Goal: Feedback & Contribution: Contribute content

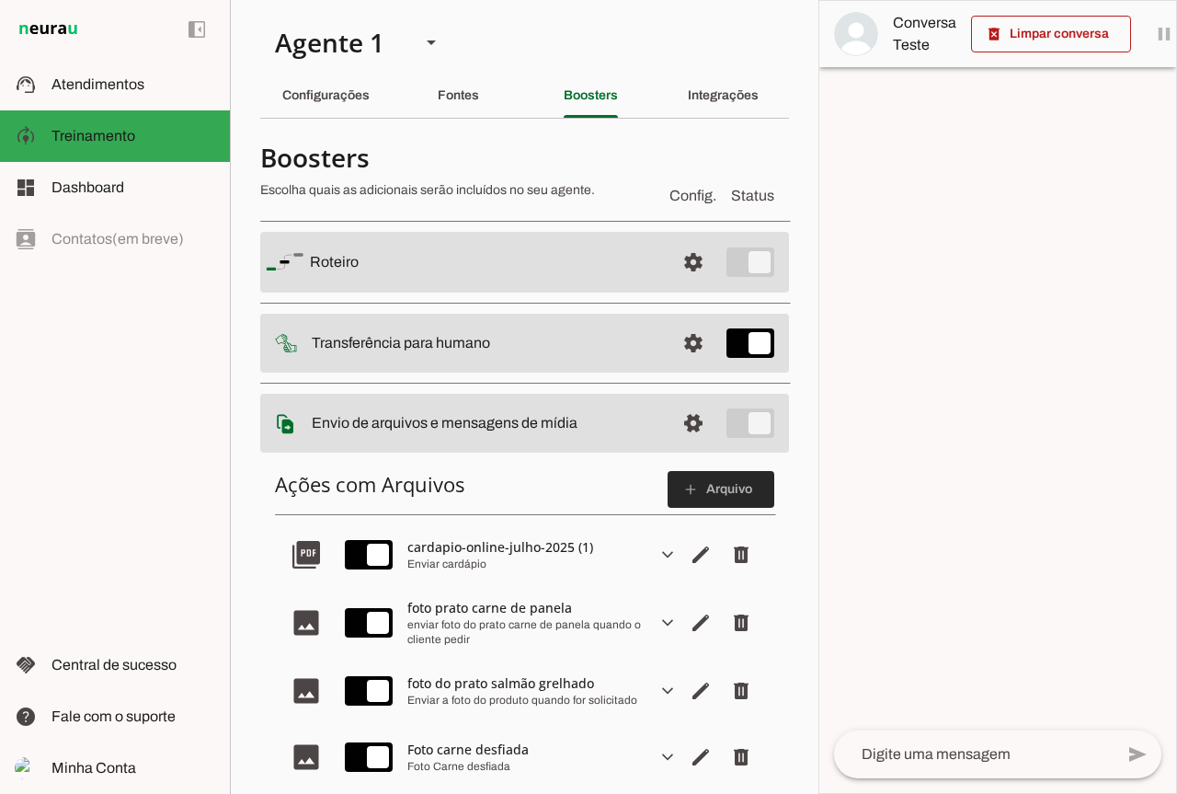
click at [686, 483] on span at bounding box center [721, 489] width 107 height 44
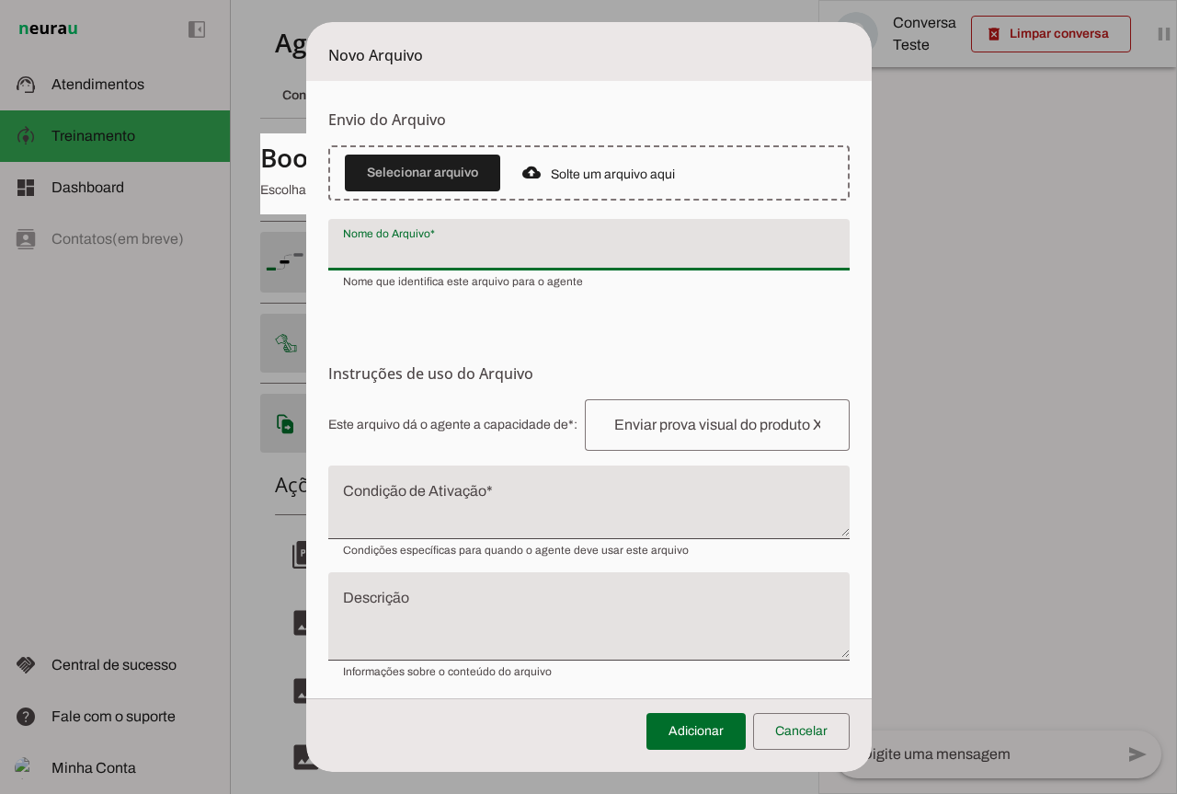
click at [461, 245] on input "Nome do Arquivo" at bounding box center [589, 252] width 492 height 22
click at [408, 161] on span at bounding box center [422, 173] width 155 height 44
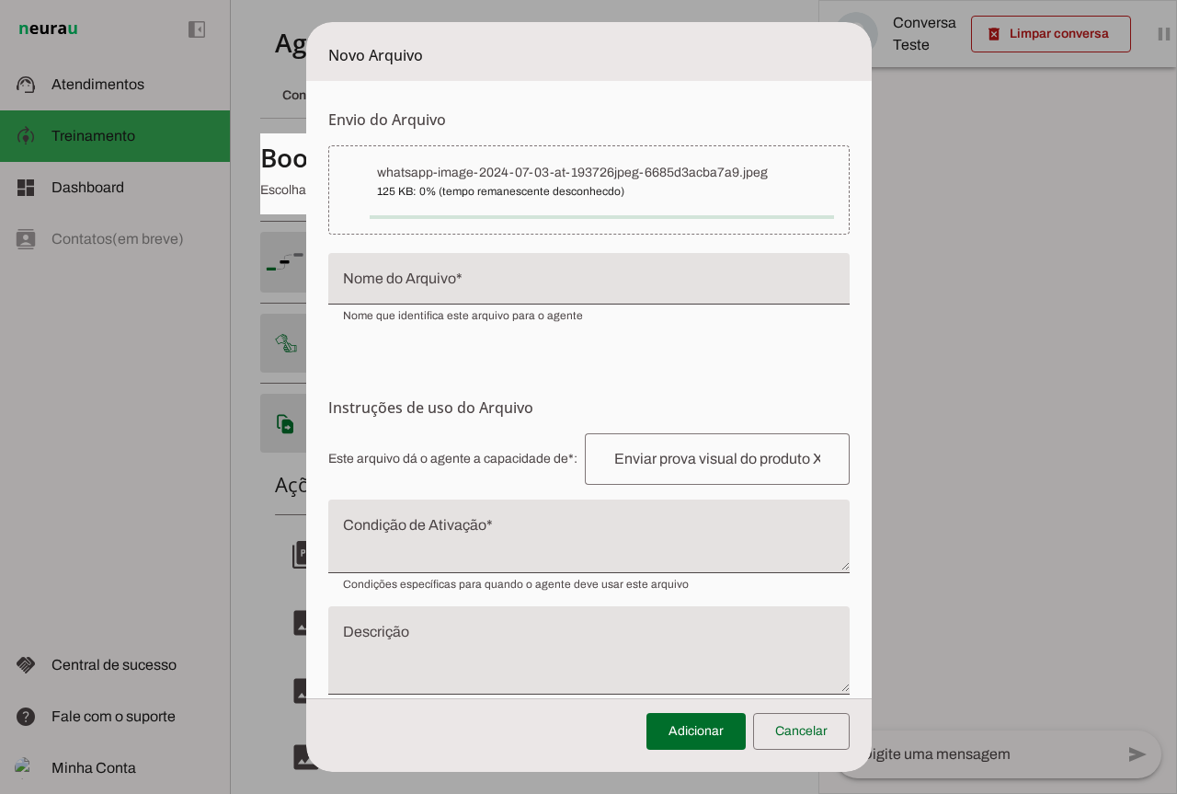
type input "whatsapp-image-2024-07-03-at-193726jpeg-6685d3acba7a9"
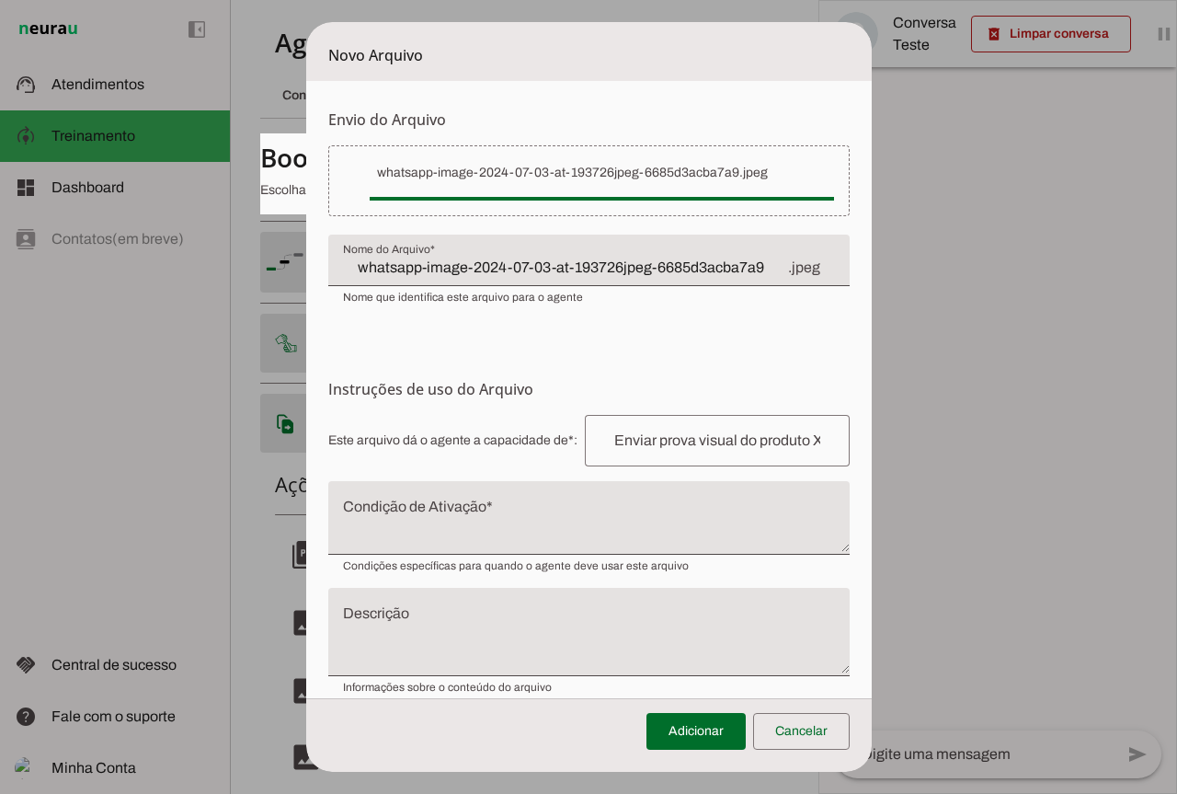
click at [710, 268] on input "whatsapp-image-2024-07-03-at-193726jpeg-6685d3acba7a9" at bounding box center [564, 268] width 443 height 22
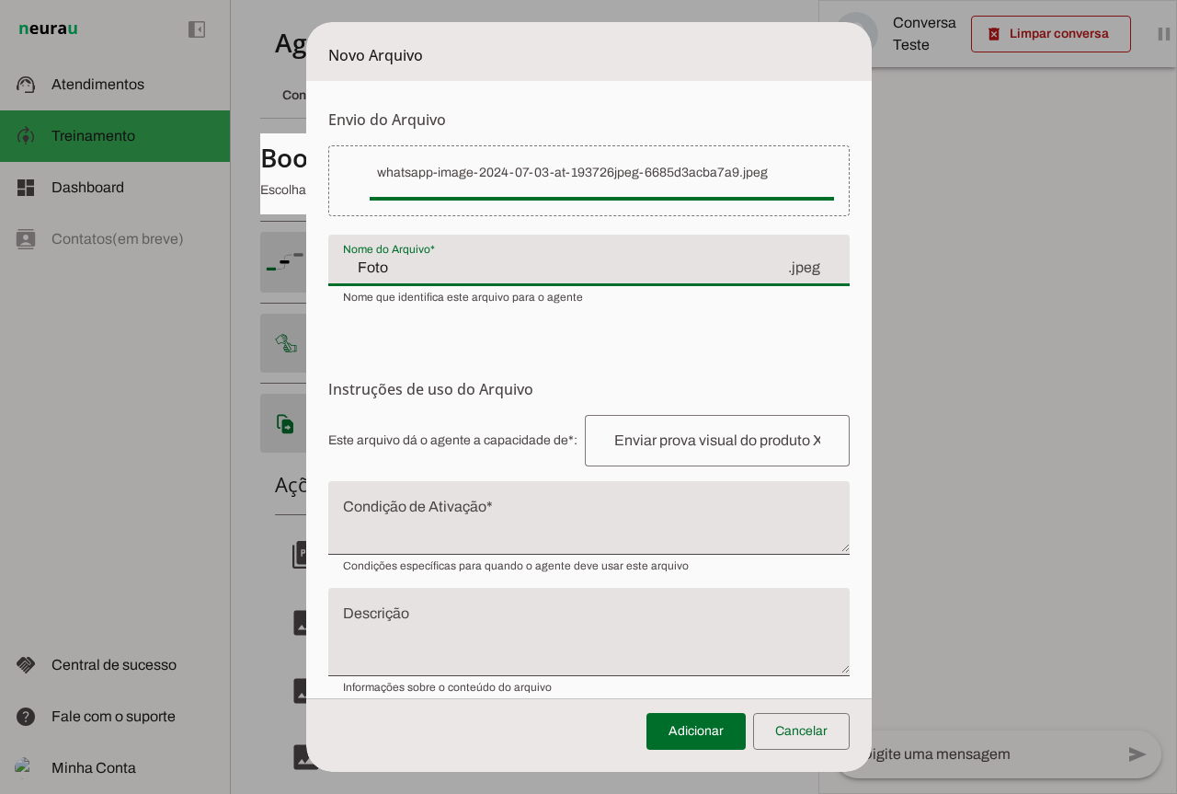
paste input "Caldo de feijão com couve"
type input "Foto Caldo de feijão com couve"
type md-filled-text-field "Foto Caldo de feijão com couve"
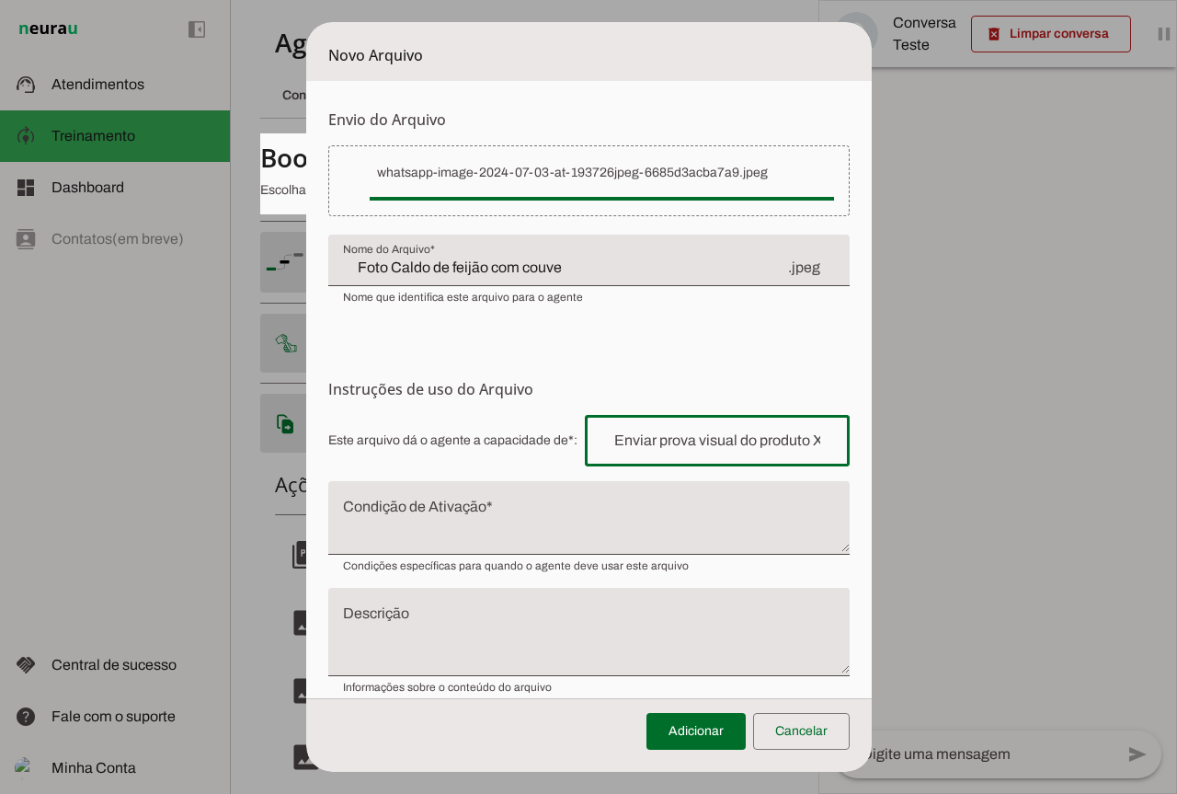
click at [684, 437] on input "text" at bounding box center [717, 441] width 235 height 22
click at [590, 441] on div "Caldo de feijão com couve" at bounding box center [717, 441] width 265 height 52
click at [633, 441] on input "Caldo de feijão com couve" at bounding box center [717, 441] width 235 height 22
type input "Caldo de feijão com couve"
type md-outlined-text-field "Caldo de feijão com couve"
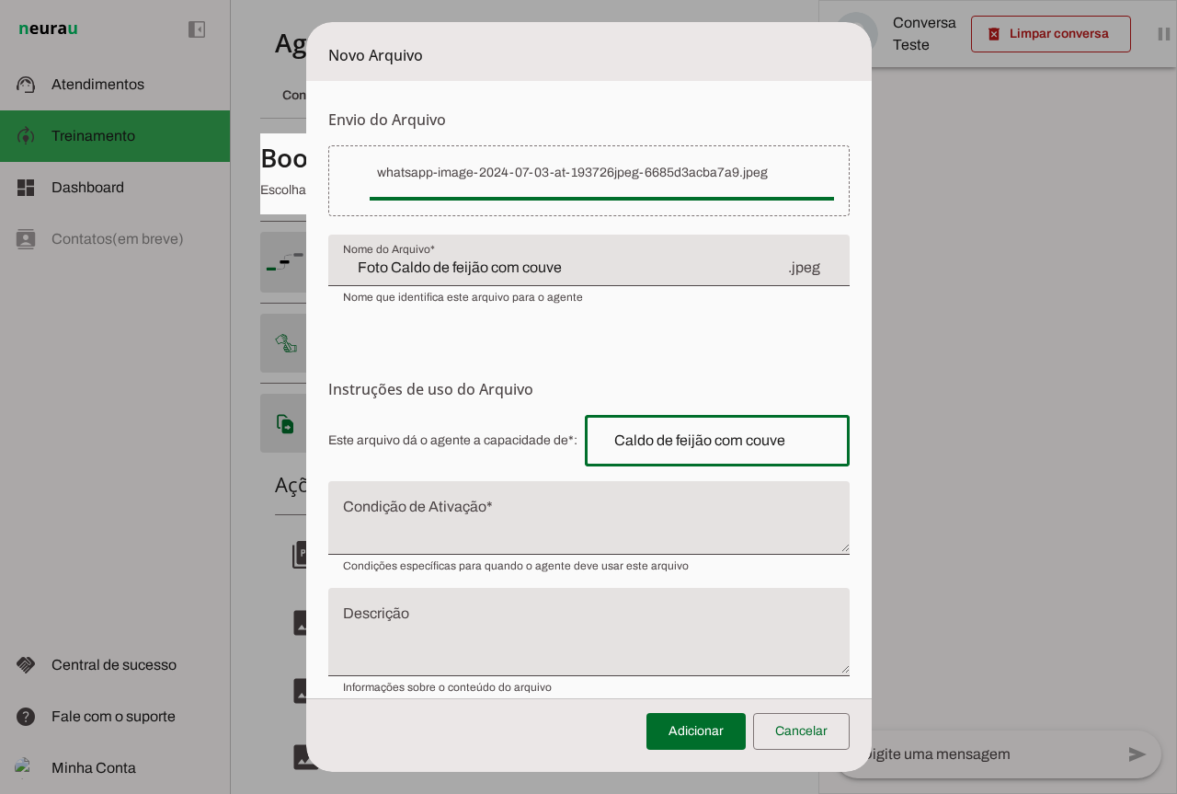
paste input "enviar foto do prato"
type input "enviar foto do prato Caldo de feijão com couve"
type md-outlined-text-field "enviar foto do prato Caldo de feijão com couve"
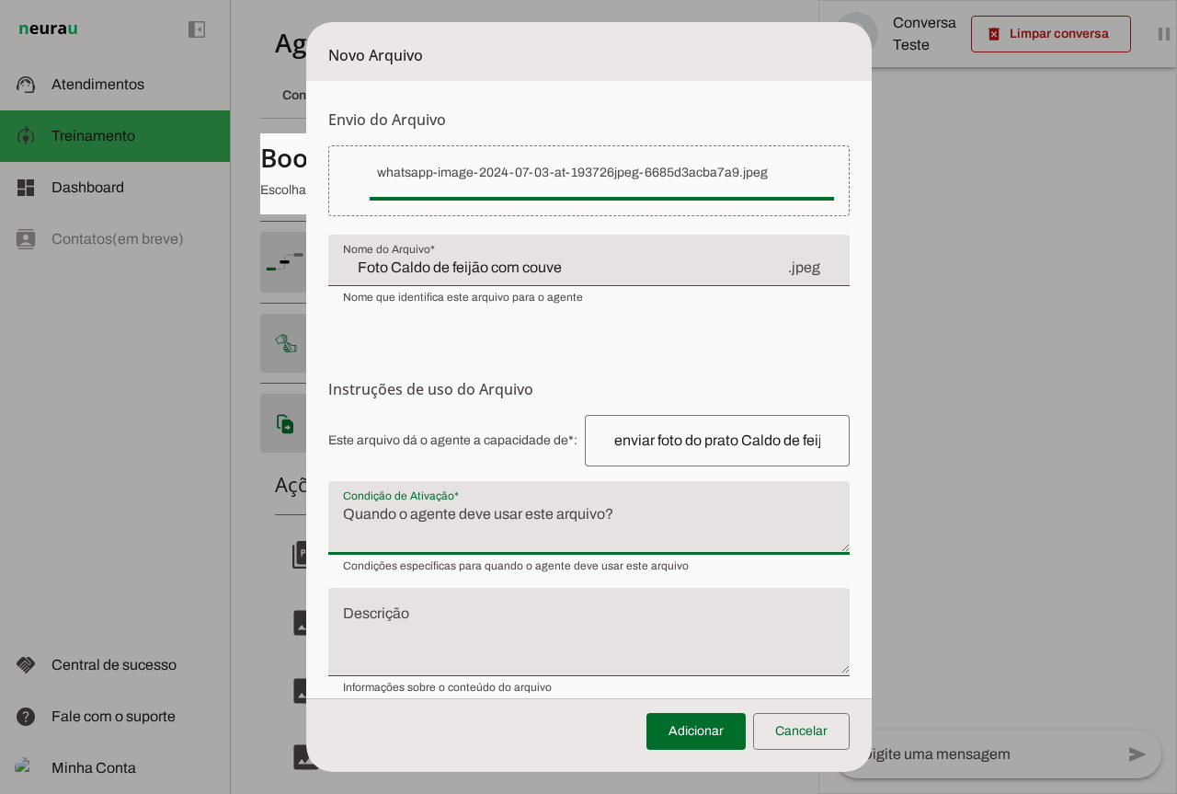
click at [487, 508] on textarea "Condição de Ativação" at bounding box center [588, 525] width 521 height 44
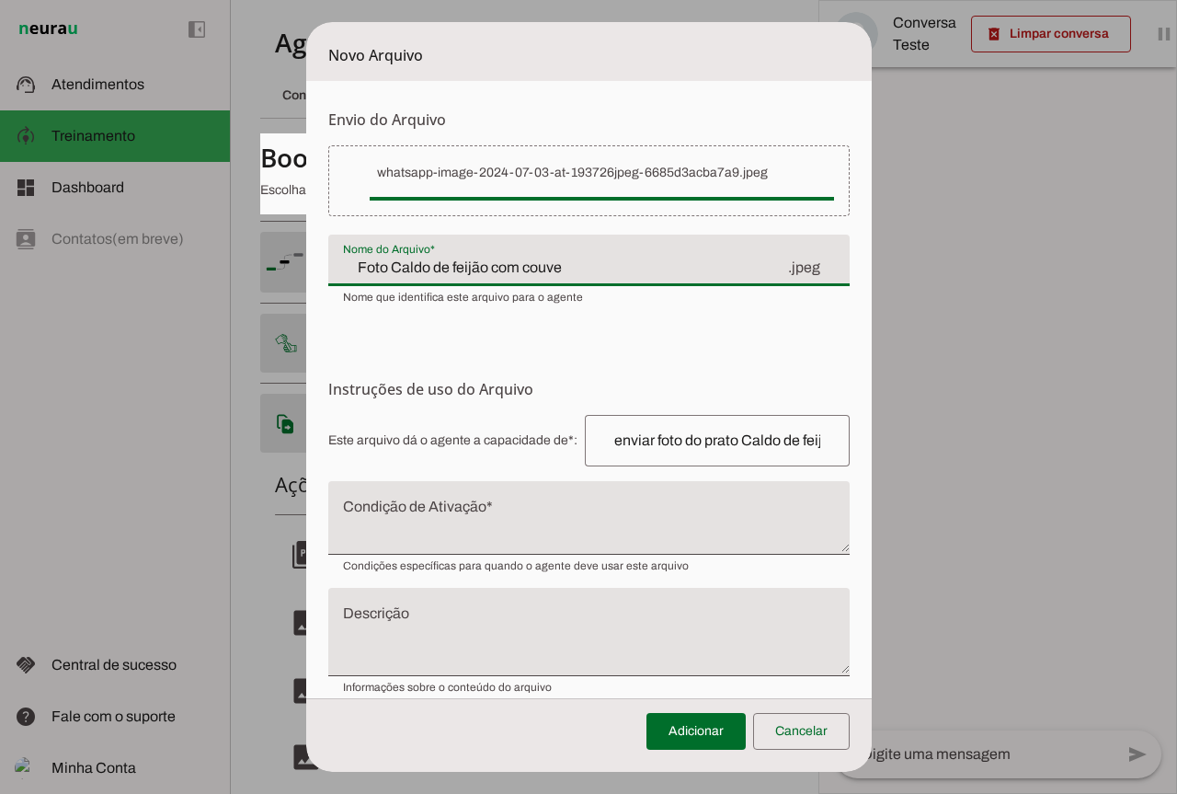
drag, startPoint x: 427, startPoint y: 262, endPoint x: 577, endPoint y: 258, distance: 150.0
click at [577, 258] on input "Foto Caldo de feijão com couve" at bounding box center [564, 268] width 443 height 22
click at [404, 267] on input "Foto Caldo de feijão com couve" at bounding box center [564, 268] width 443 height 22
drag, startPoint x: 370, startPoint y: 267, endPoint x: 579, endPoint y: 265, distance: 209.7
click at [579, 265] on input "Foto Caldo de feijão com couve" at bounding box center [564, 268] width 443 height 22
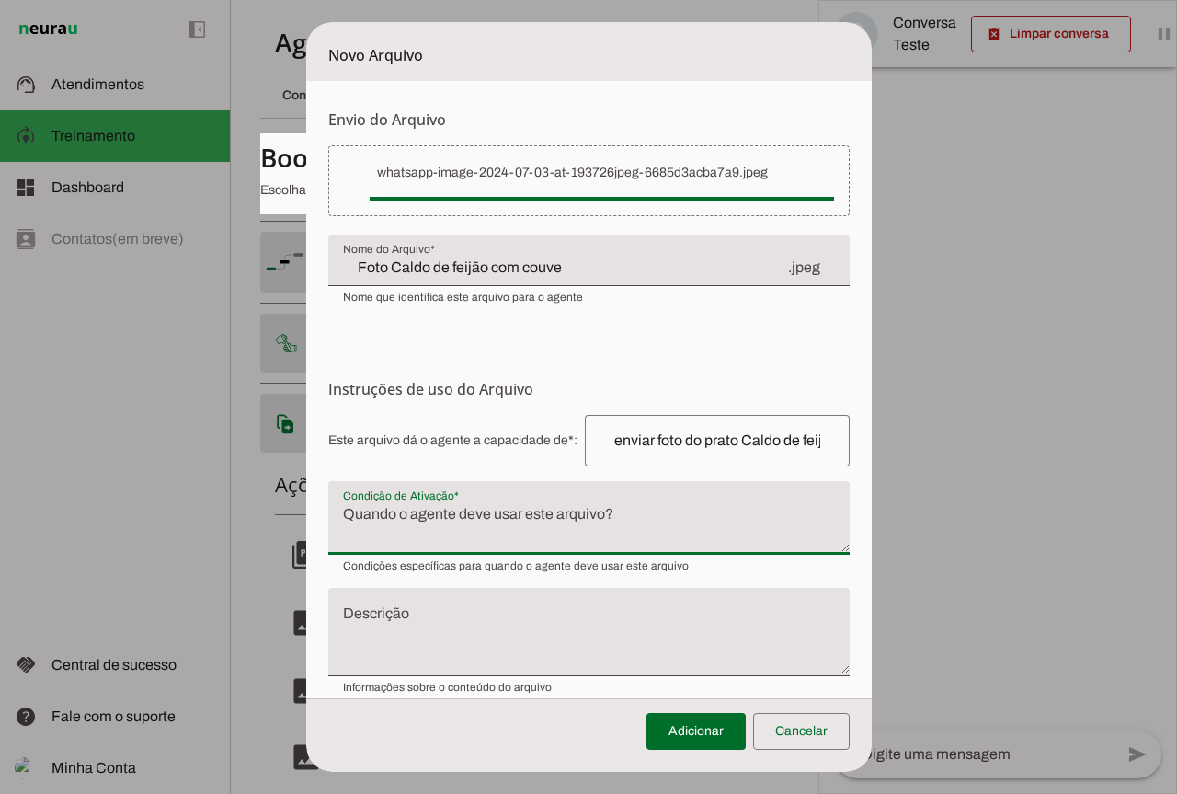
click at [384, 512] on textarea "Condição de Ativação" at bounding box center [588, 525] width 521 height 44
click at [334, 512] on textarea "Caldo de feijão com couve" at bounding box center [588, 525] width 521 height 44
type textarea "Caldo de feijão com couve"
type md-filled-text-field "Caldo de feijão com couve"
paste textarea "Quando for solicitado uma foto do produto"
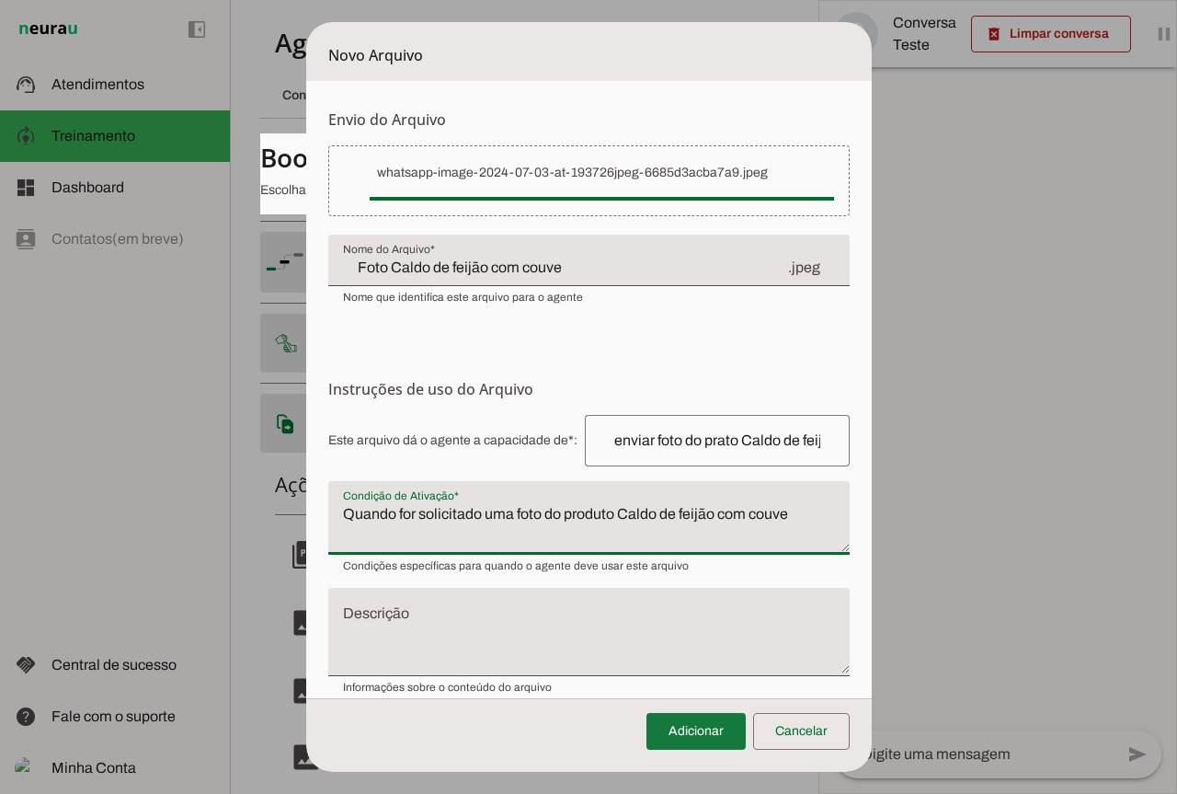
type textarea "Quando for solicitado uma foto do produto Caldo de feijão com couve"
type md-filled-text-field "Quando for solicitado uma foto do produto Caldo de feijão com couve"
click at [695, 727] on span at bounding box center [696, 731] width 99 height 44
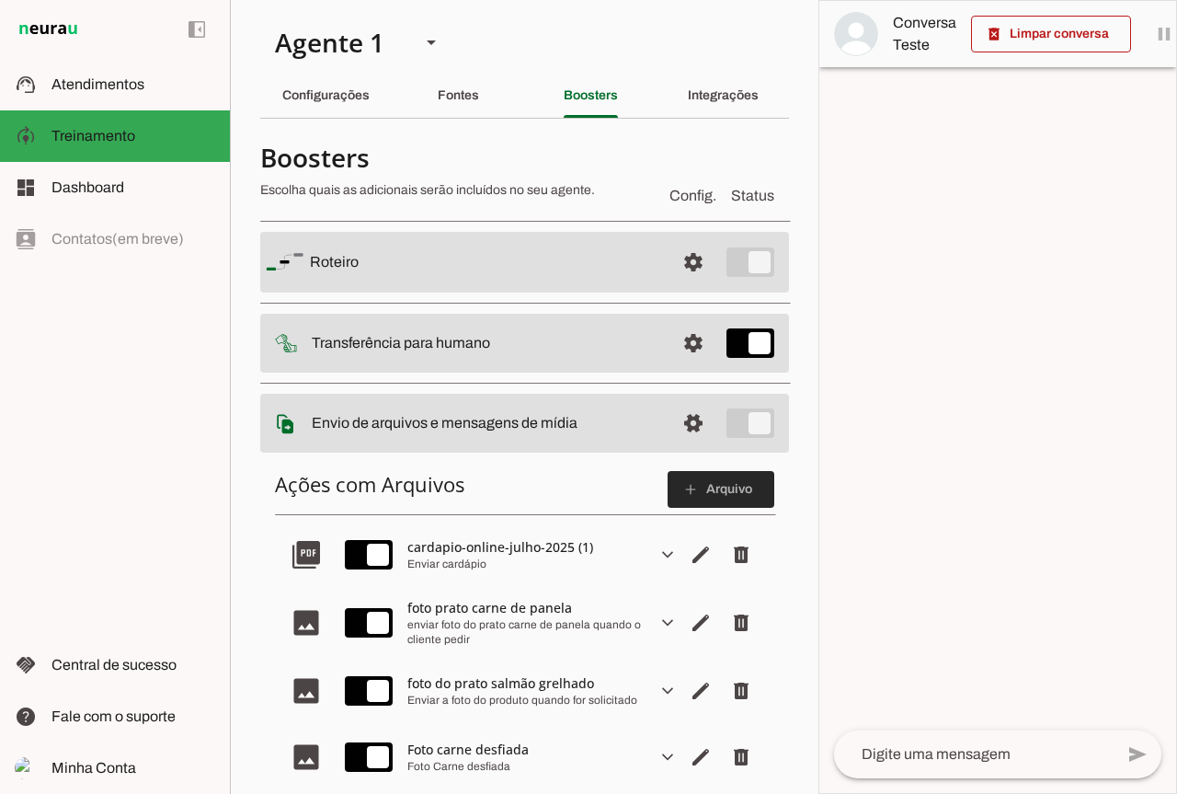
click at [685, 493] on span at bounding box center [721, 489] width 107 height 44
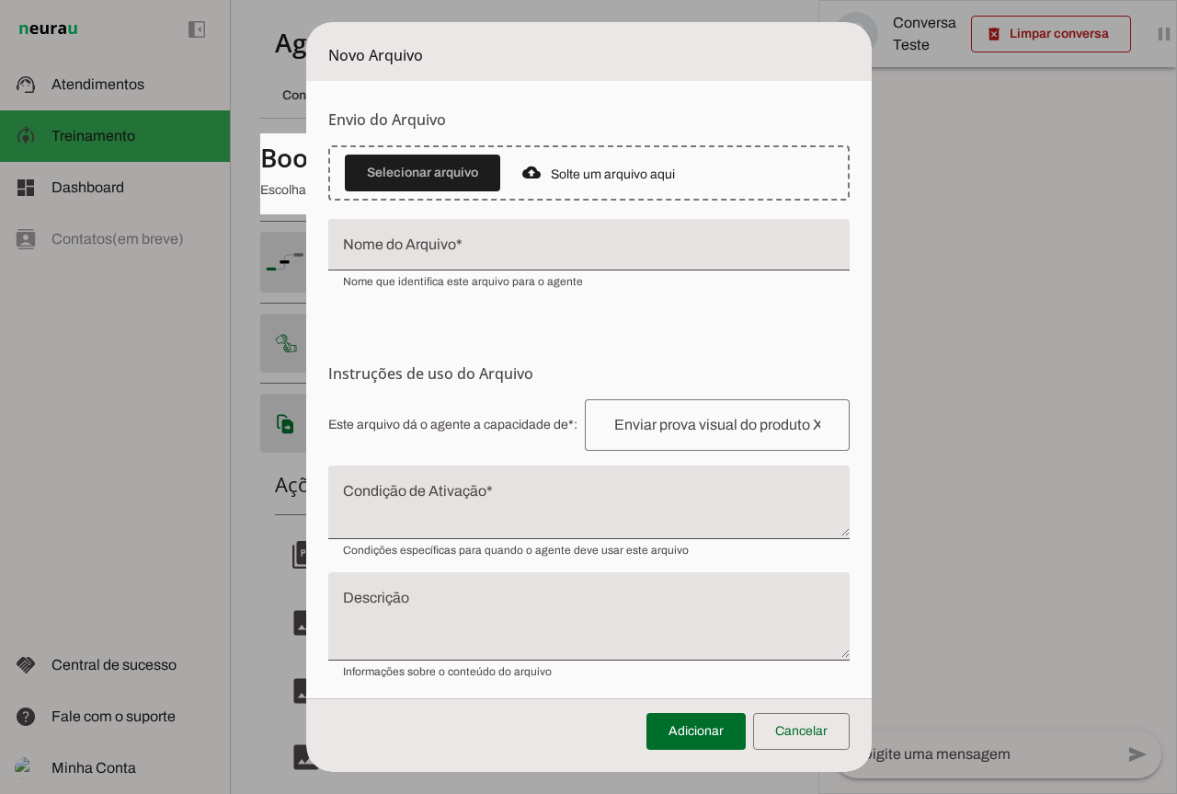
click at [0, 0] on slot "Solte um arquivo aqui" at bounding box center [0, 0] width 0 height 0
click at [449, 163] on span at bounding box center [422, 173] width 155 height 44
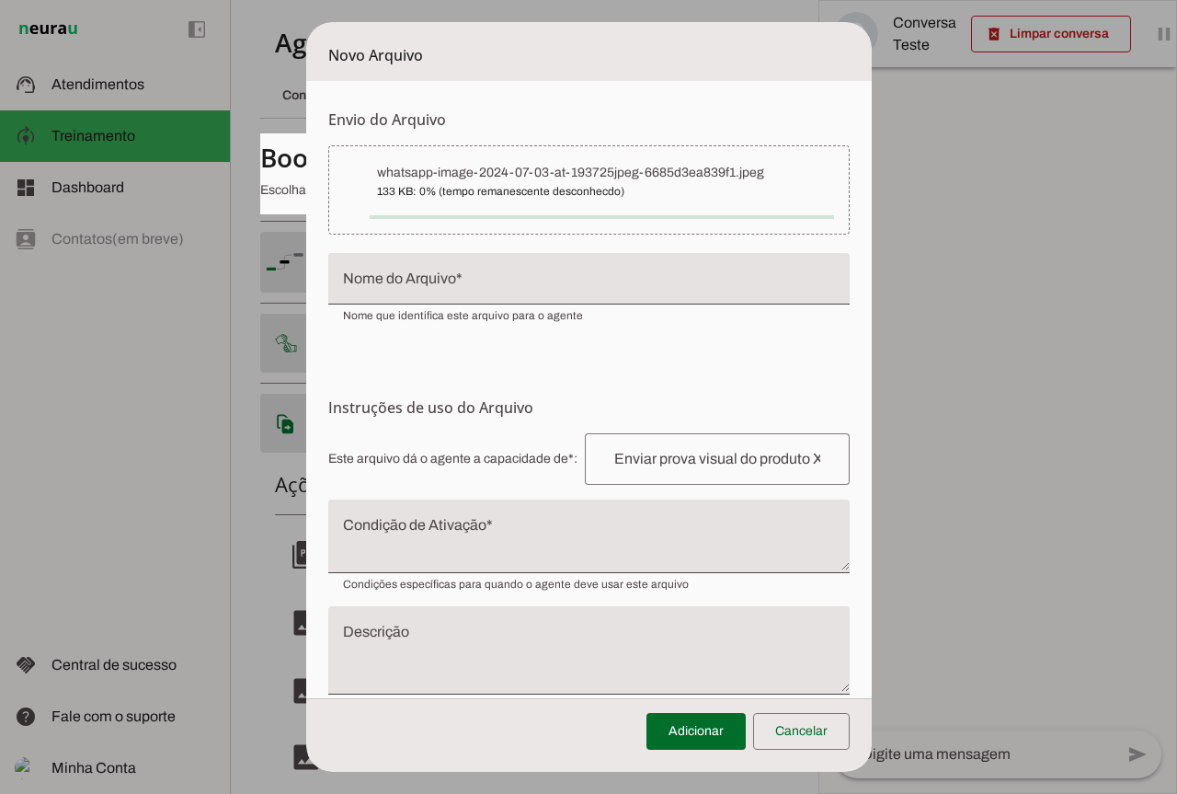
click at [531, 293] on input "Nome do Arquivo" at bounding box center [589, 286] width 492 height 22
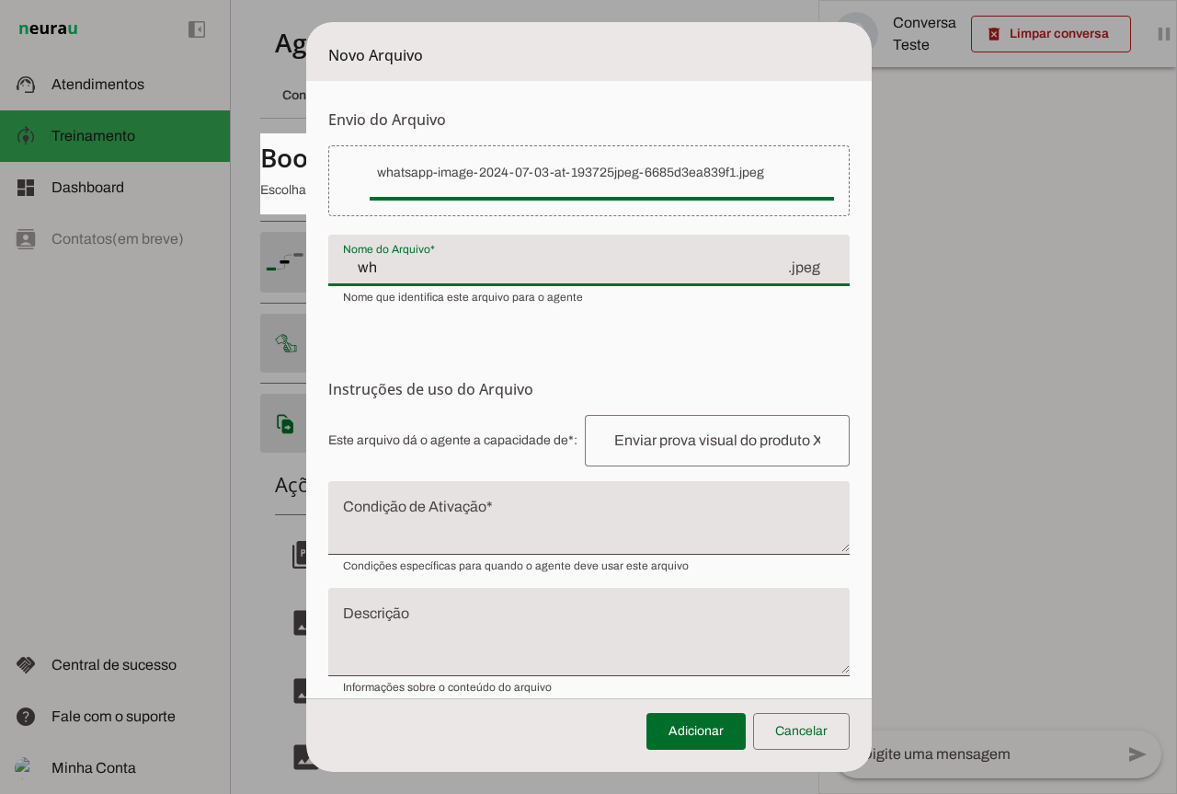
type input "w"
paste input "Sopa de quirera com costelinha suína"
type input "Foto Sopa de quirera com costelinha suína"
type md-filled-text-field "Foto Sopa de quirera com costelinha suína"
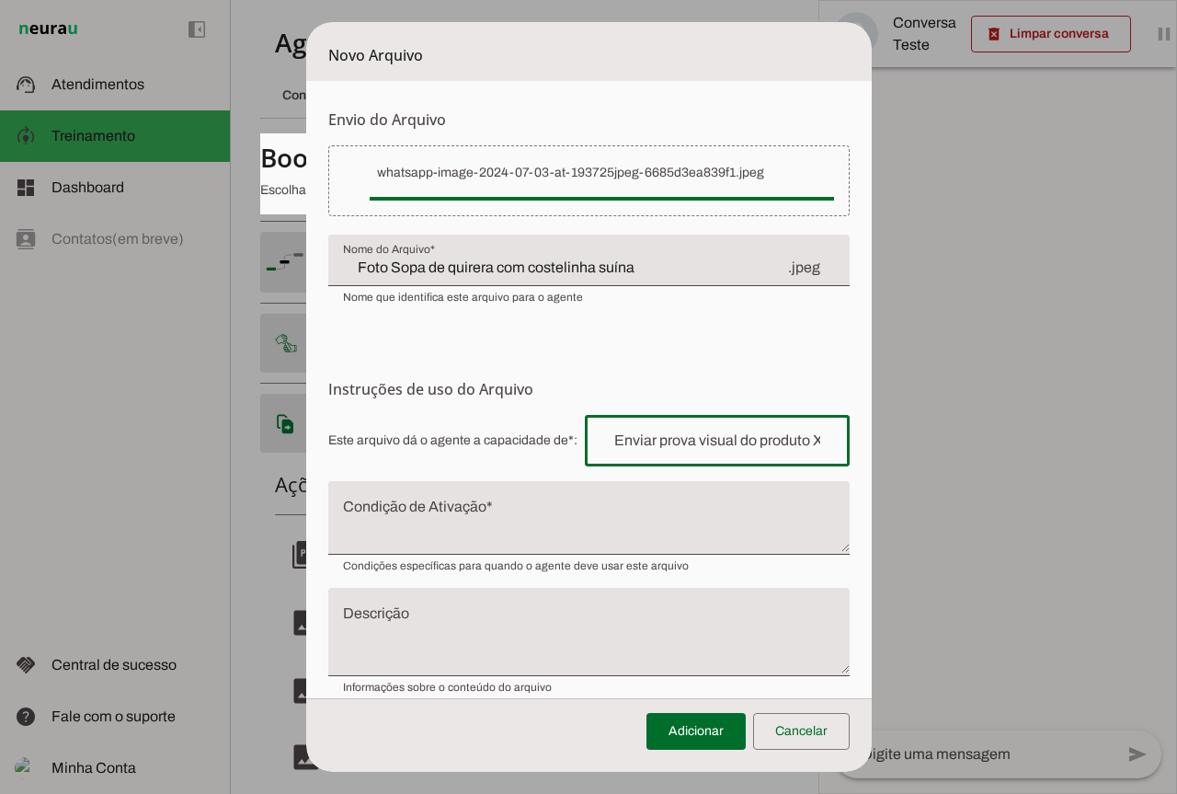
click at [642, 439] on input "text" at bounding box center [717, 441] width 235 height 22
click at [603, 441] on input "Sopa de quirera com costelinha suína" at bounding box center [717, 441] width 235 height 22
type input "Sopa de quirera com costelinha suína"
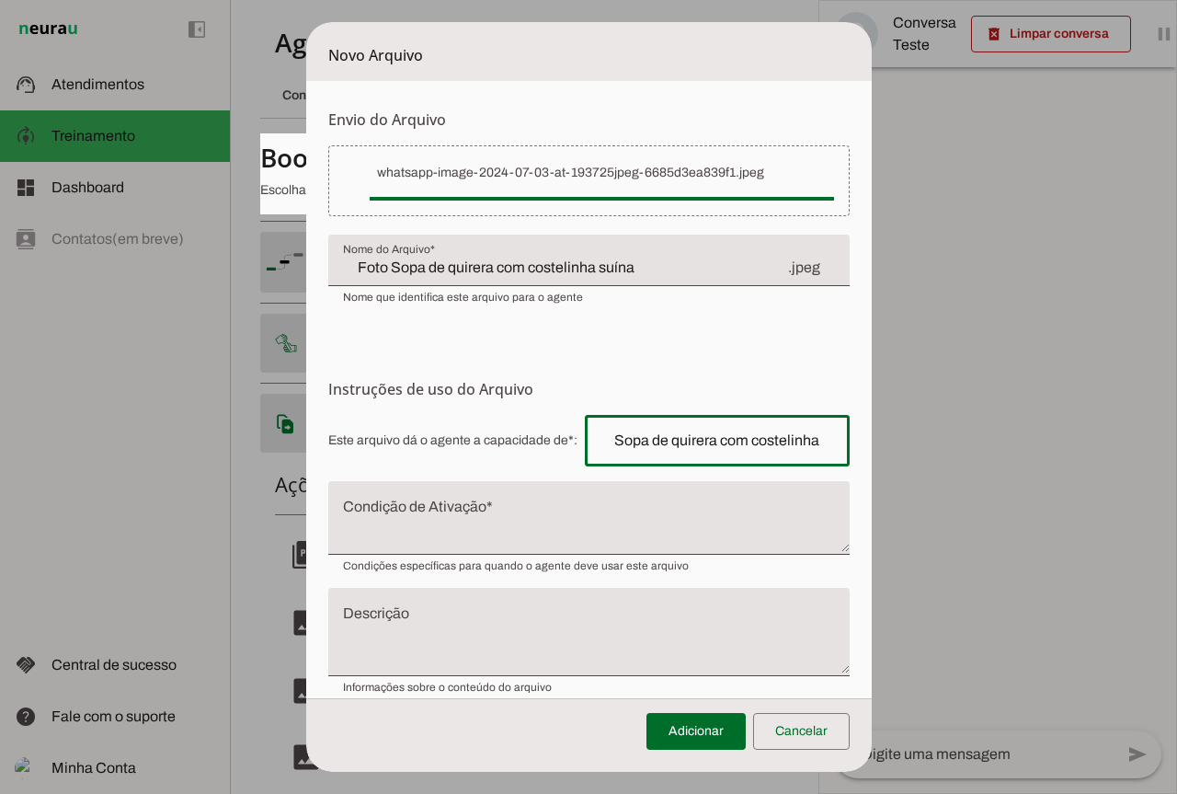
type md-outlined-text-field "Sopa de quirera com costelinha suína"
paste input "enviar foto do prato"
type input "enviar foto do prato Sopa de quirera com costelinha suína"
type md-outlined-text-field "enviar foto do prato Sopa de quirera com costelinha suína"
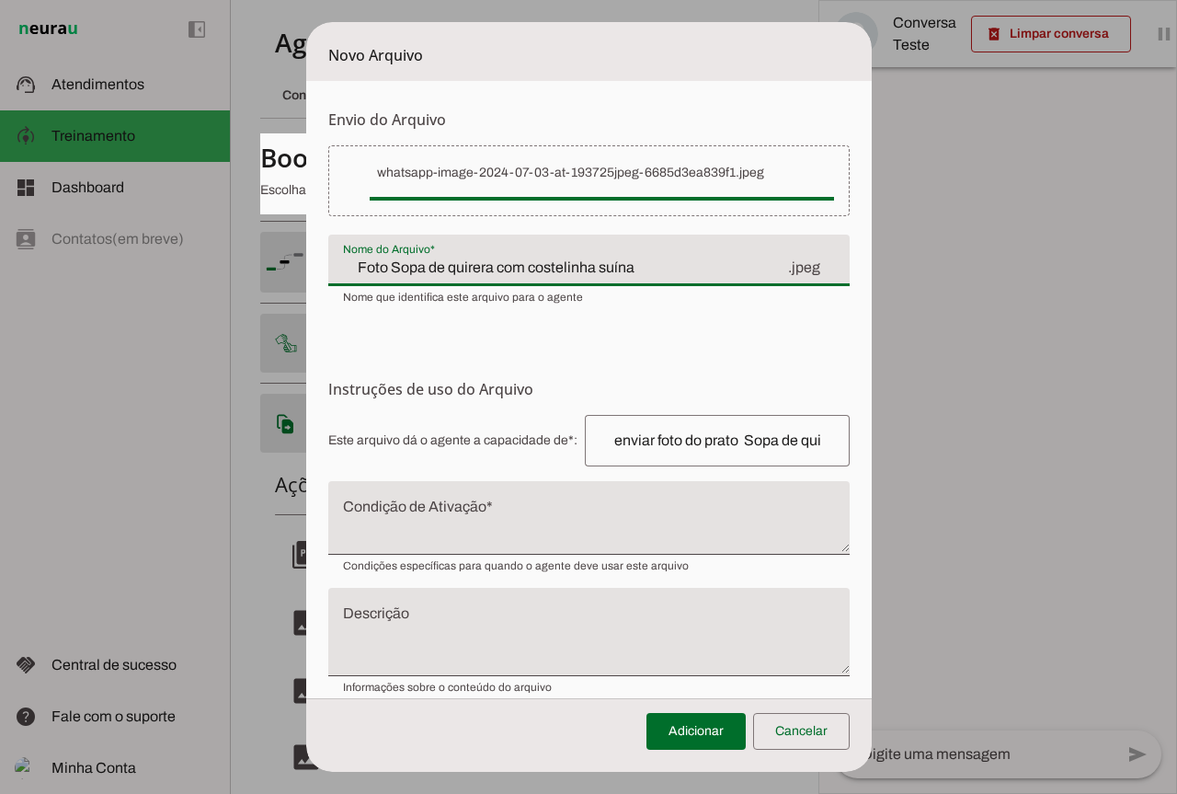
drag, startPoint x: 369, startPoint y: 267, endPoint x: 640, endPoint y: 273, distance: 271.4
click at [640, 273] on input "Foto Sopa de quirera com costelinha suína" at bounding box center [564, 268] width 443 height 22
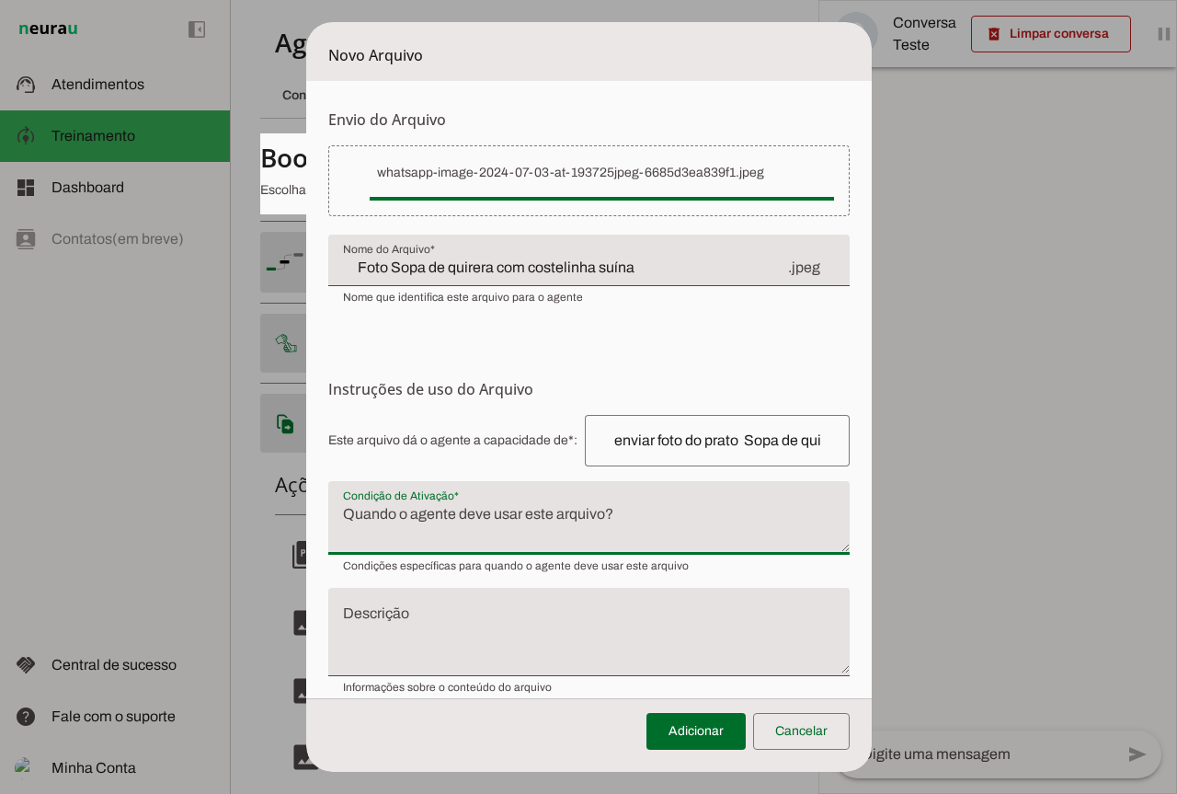
click at [372, 515] on textarea "Condição de Ativação" at bounding box center [588, 525] width 521 height 44
click at [332, 517] on textarea "Sopa de quirera com costelinha suína" at bounding box center [588, 525] width 521 height 44
type textarea "Sopa de quirera com costelinha suína"
type md-filled-text-field "Sopa de quirera com costelinha suína"
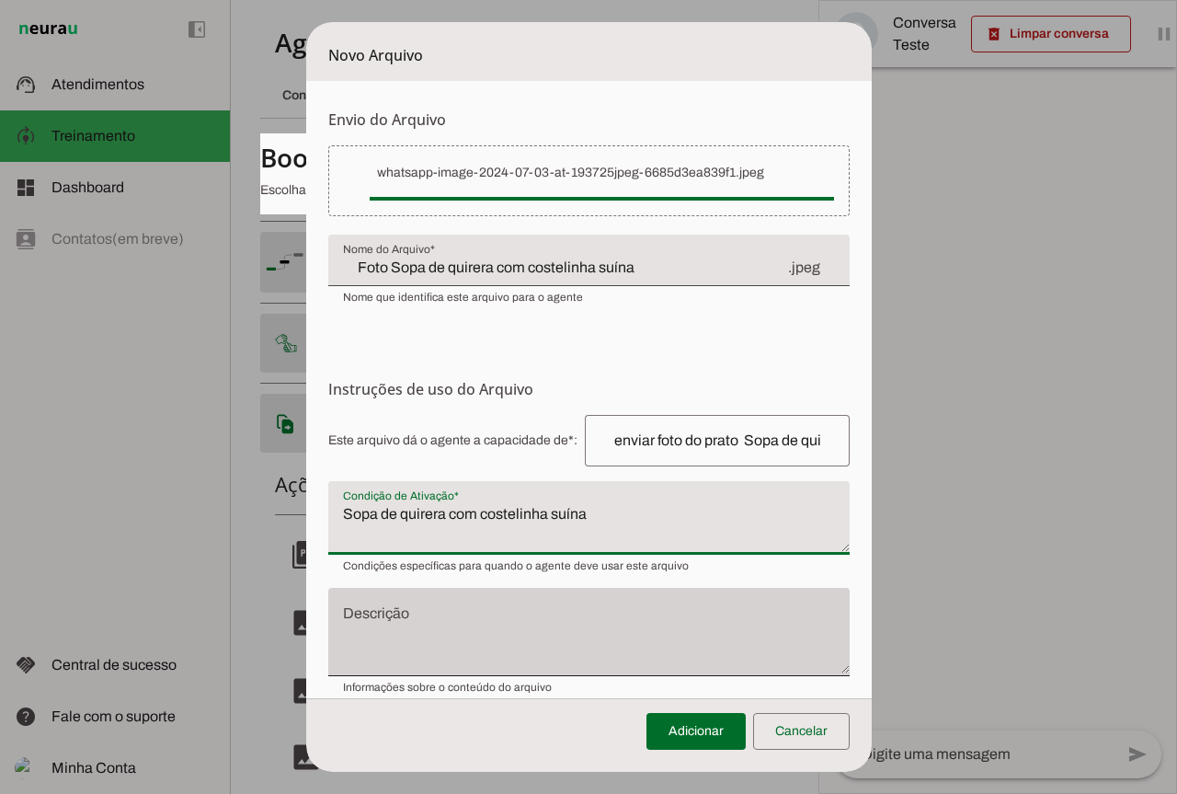
paste textarea "Quando for solicitado uma foto do produto"
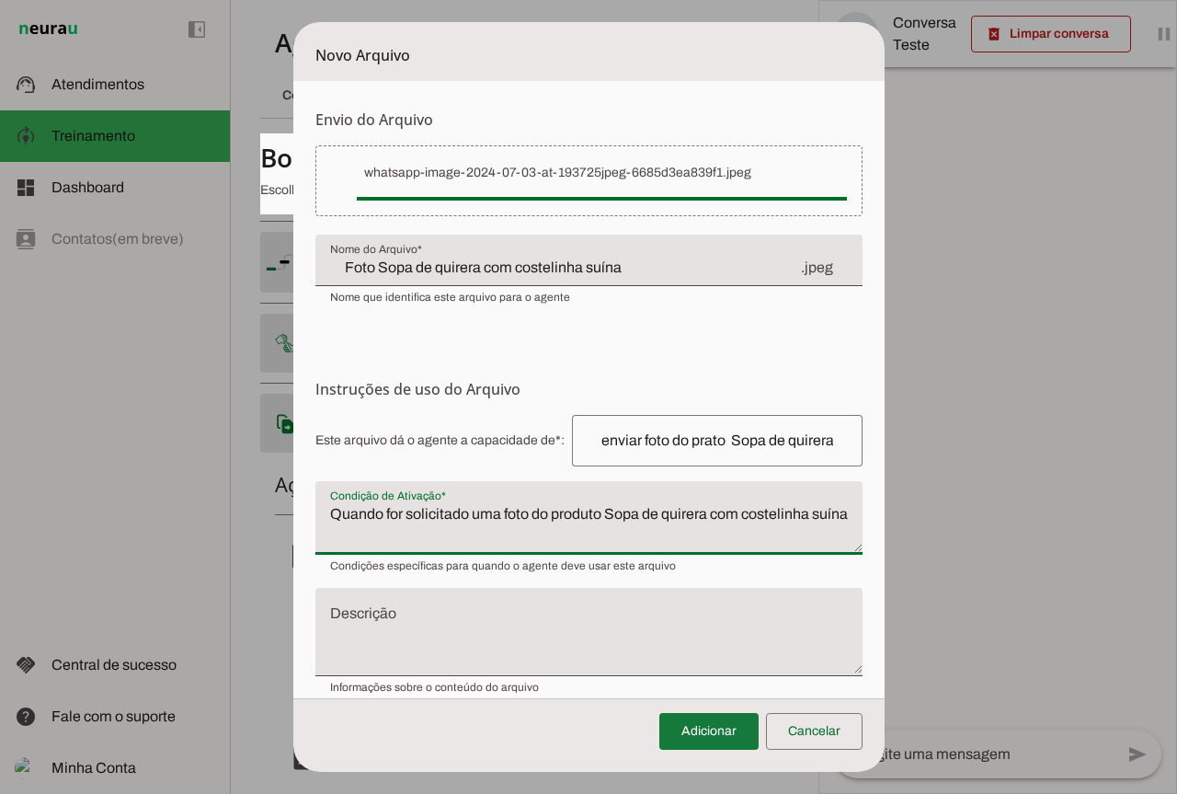
type textarea "Quando for solicitado uma foto do produto Sopa de quirera com costelinha suína"
type md-filled-text-field "Quando for solicitado uma foto do produto Sopa de quirera com costelinha suína"
click at [686, 734] on span at bounding box center [708, 731] width 99 height 44
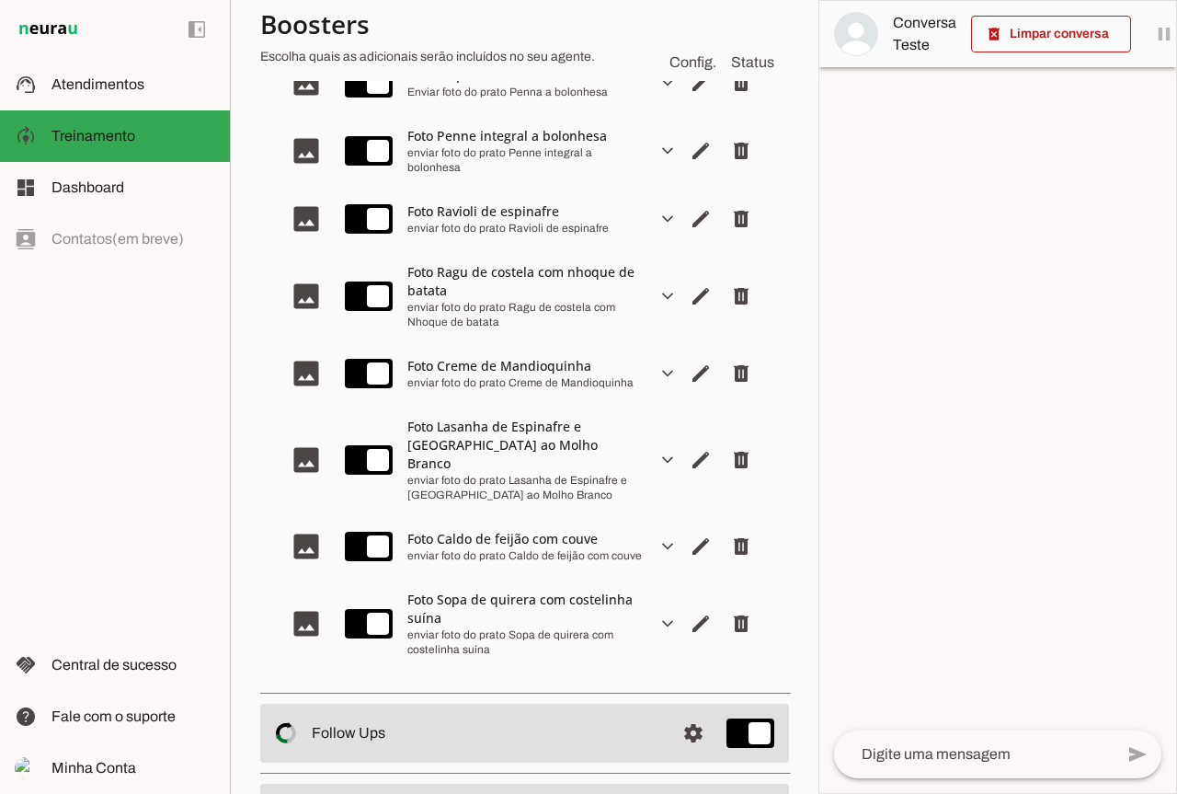
scroll to position [3021, 0]
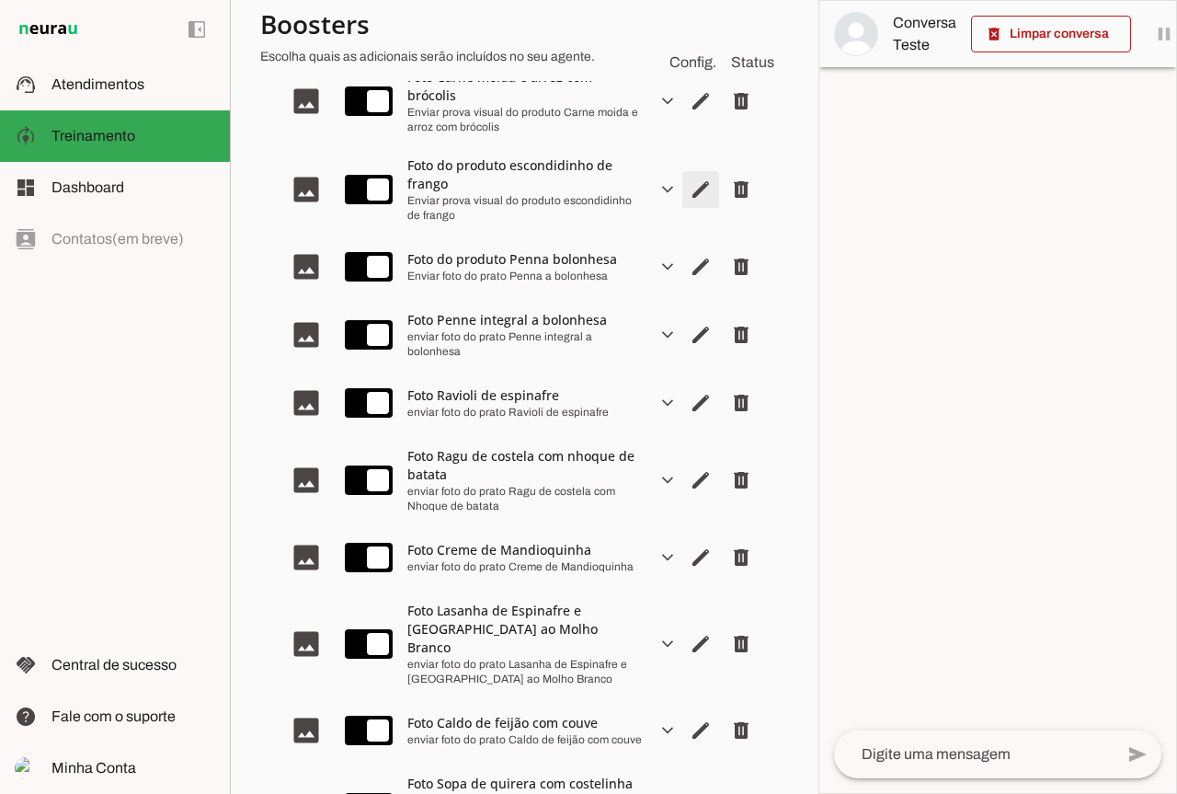
click at [691, 199] on span "Editar arquivo" at bounding box center [701, 189] width 44 height 44
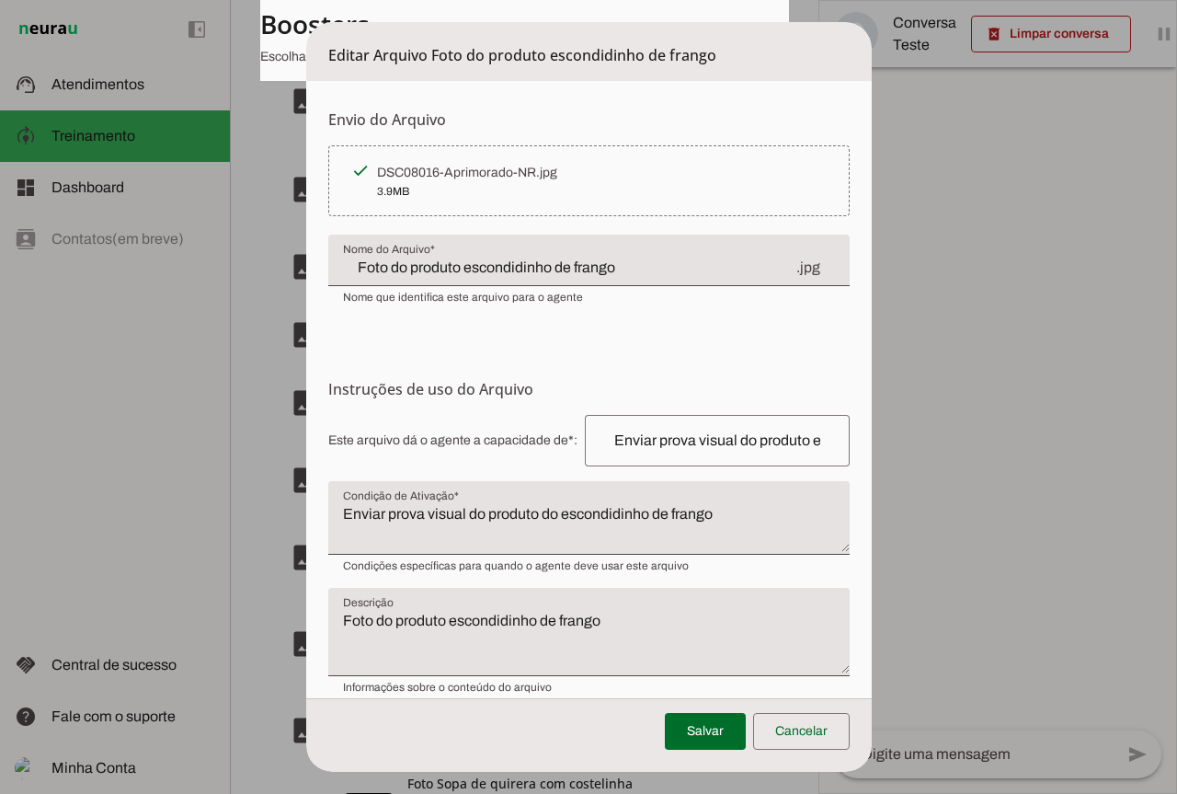
click at [438, 271] on input "Foto do produto escondidinho de frango" at bounding box center [569, 268] width 452 height 22
type input "Foto escondidinho de [PERSON_NAME]"
type md-filled-text-field "Foto escondidinho de [PERSON_NAME]"
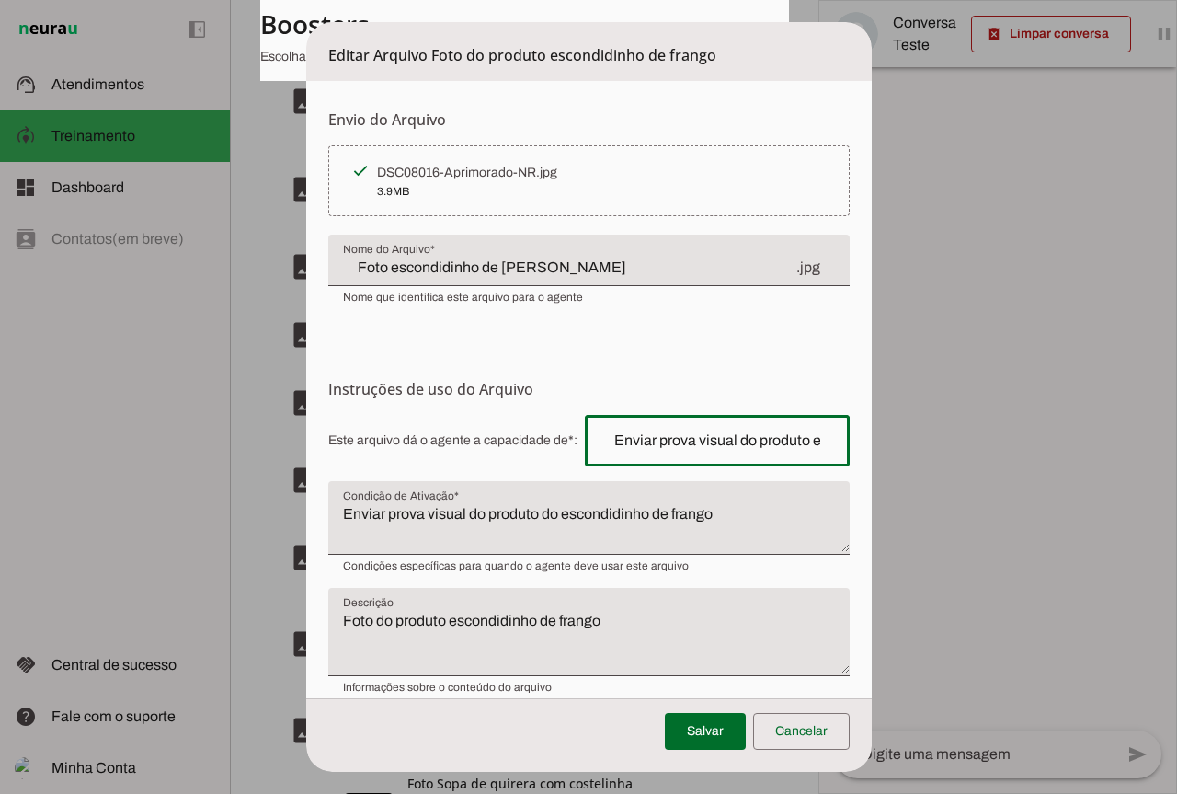
click at [678, 442] on input "Enviar prova visual do produto escondidinho de frango" at bounding box center [717, 441] width 235 height 22
click at [693, 729] on span at bounding box center [705, 731] width 81 height 44
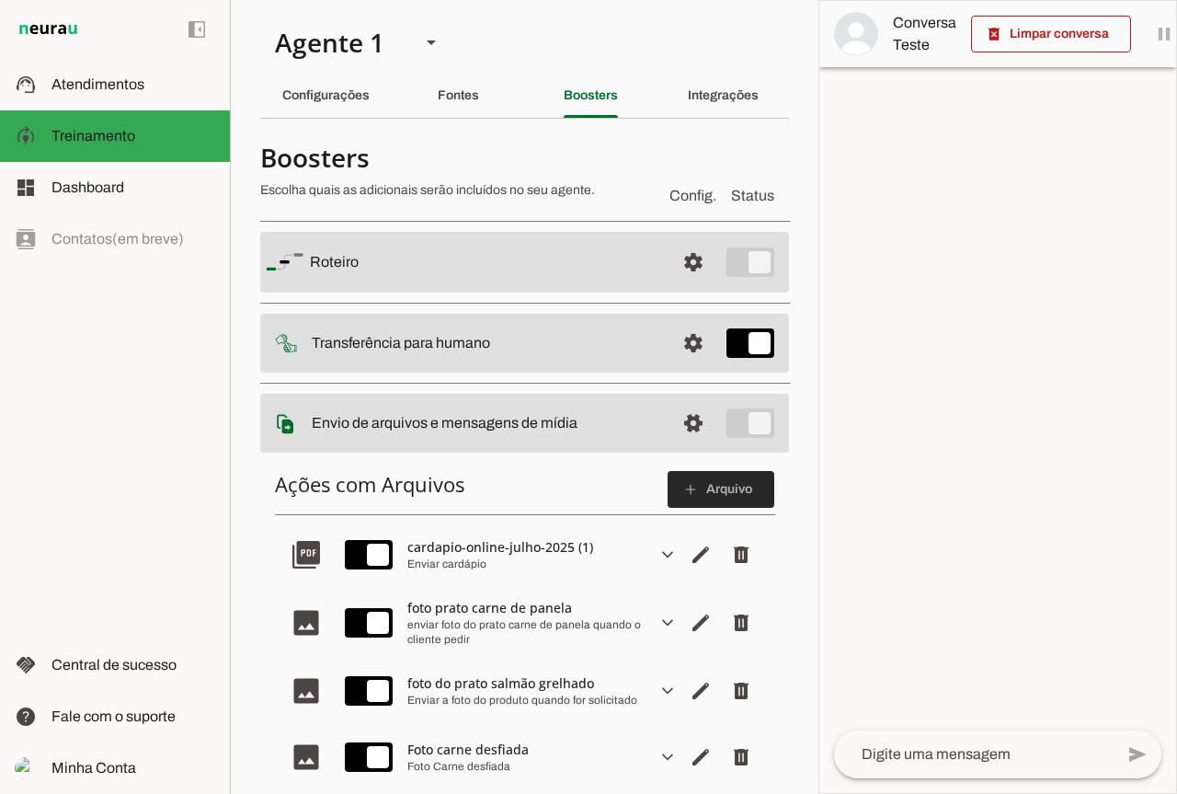
click at [702, 508] on span at bounding box center [721, 489] width 107 height 44
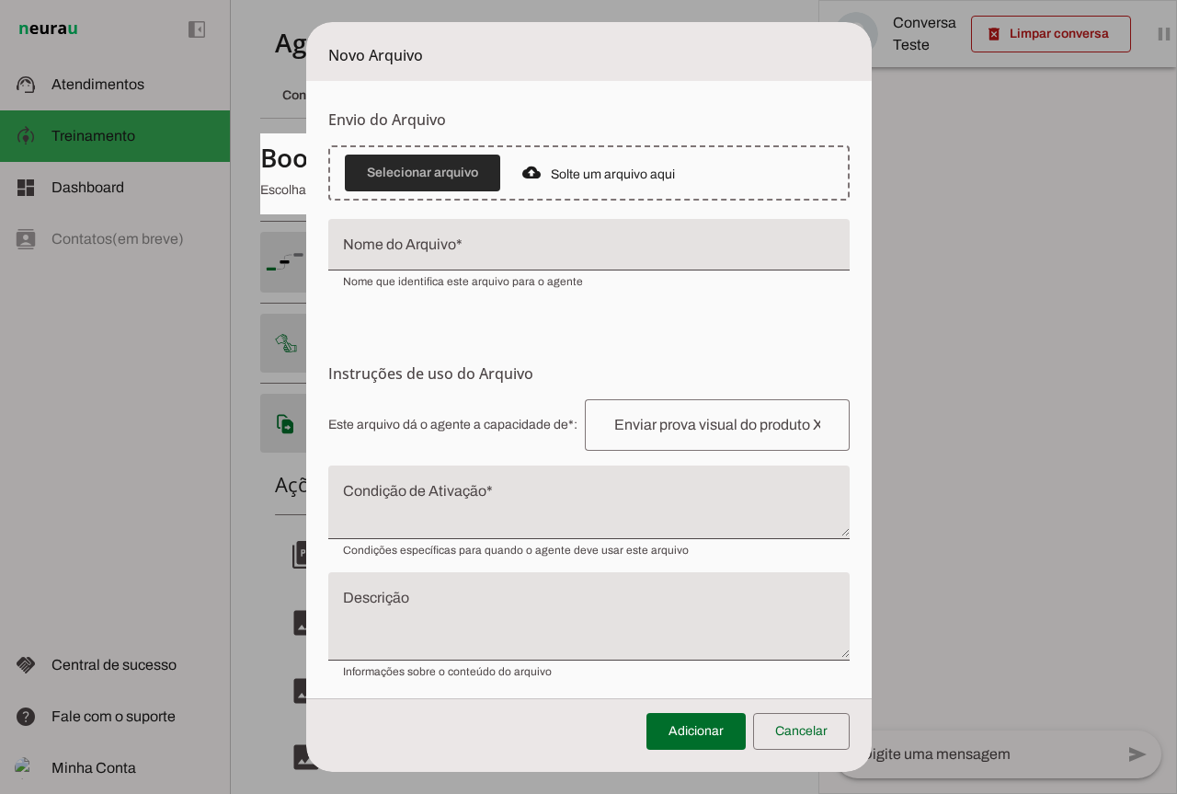
click at [404, 165] on span at bounding box center [422, 173] width 155 height 44
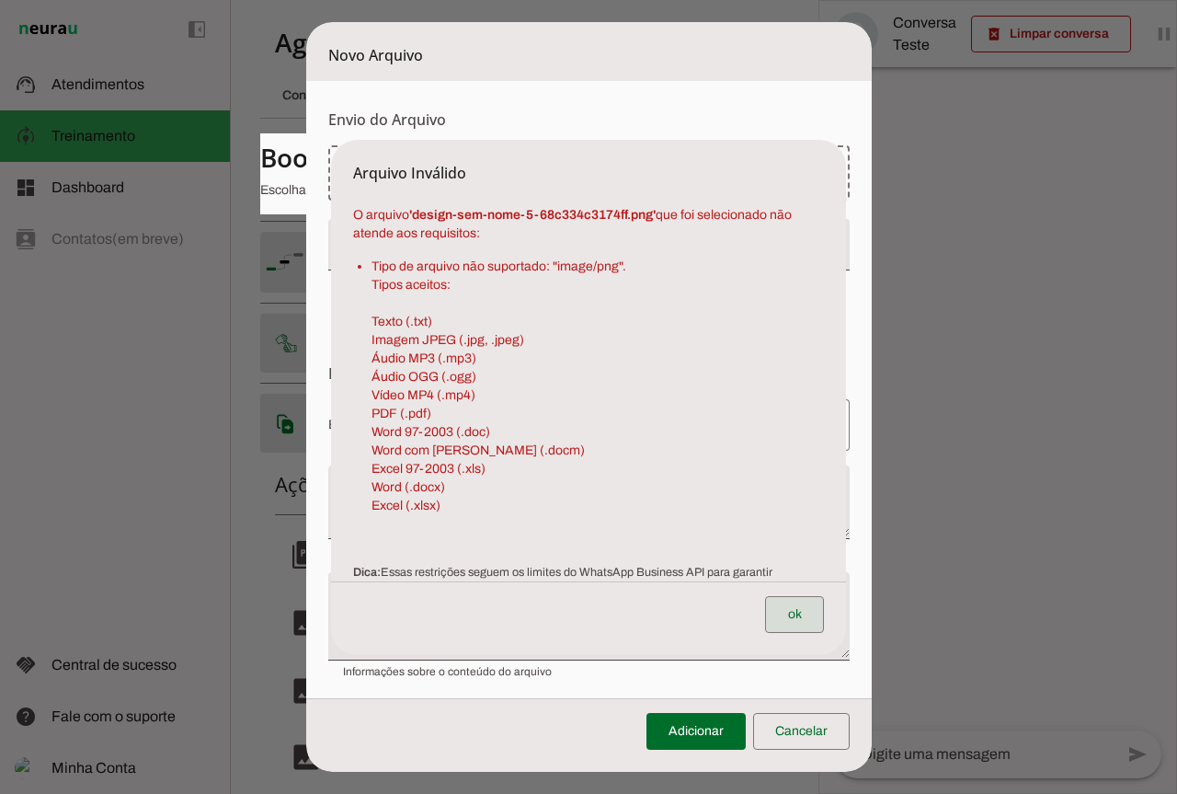
click at [771, 620] on span at bounding box center [794, 614] width 59 height 44
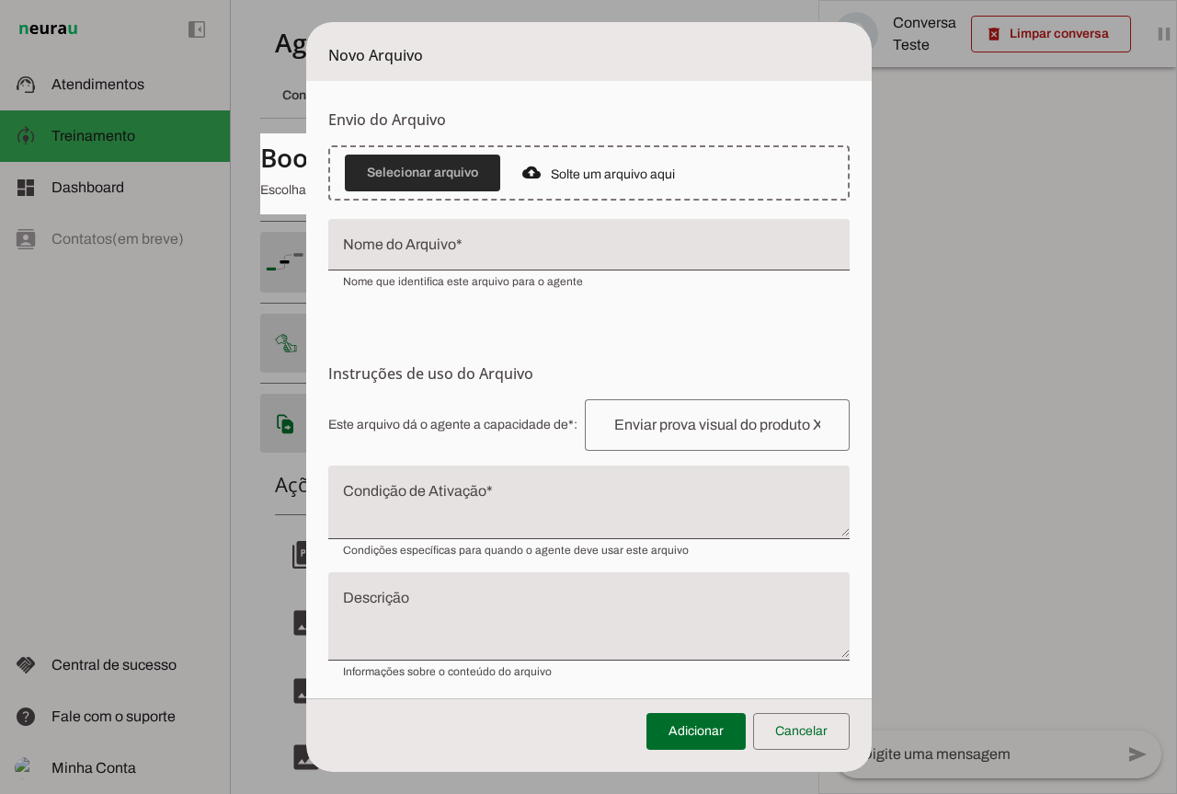
click at [440, 176] on span at bounding box center [422, 173] width 155 height 44
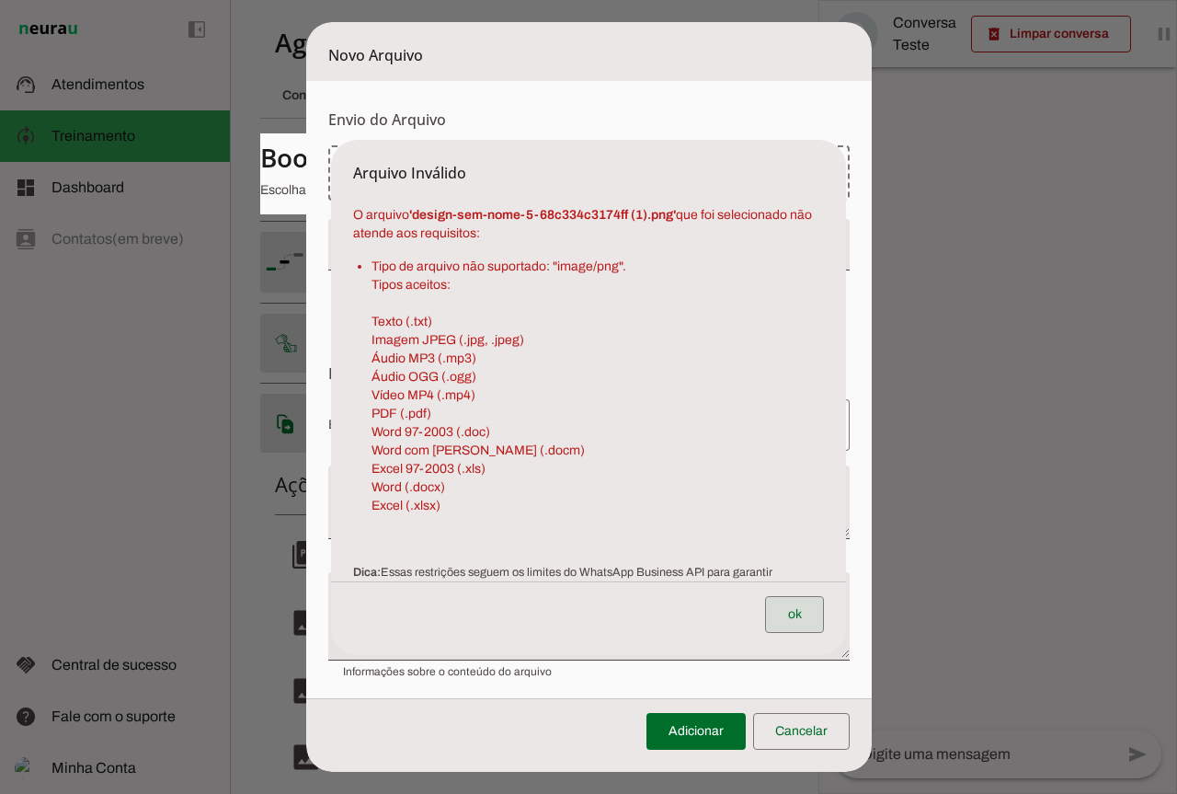
click at [793, 614] on span at bounding box center [794, 614] width 59 height 44
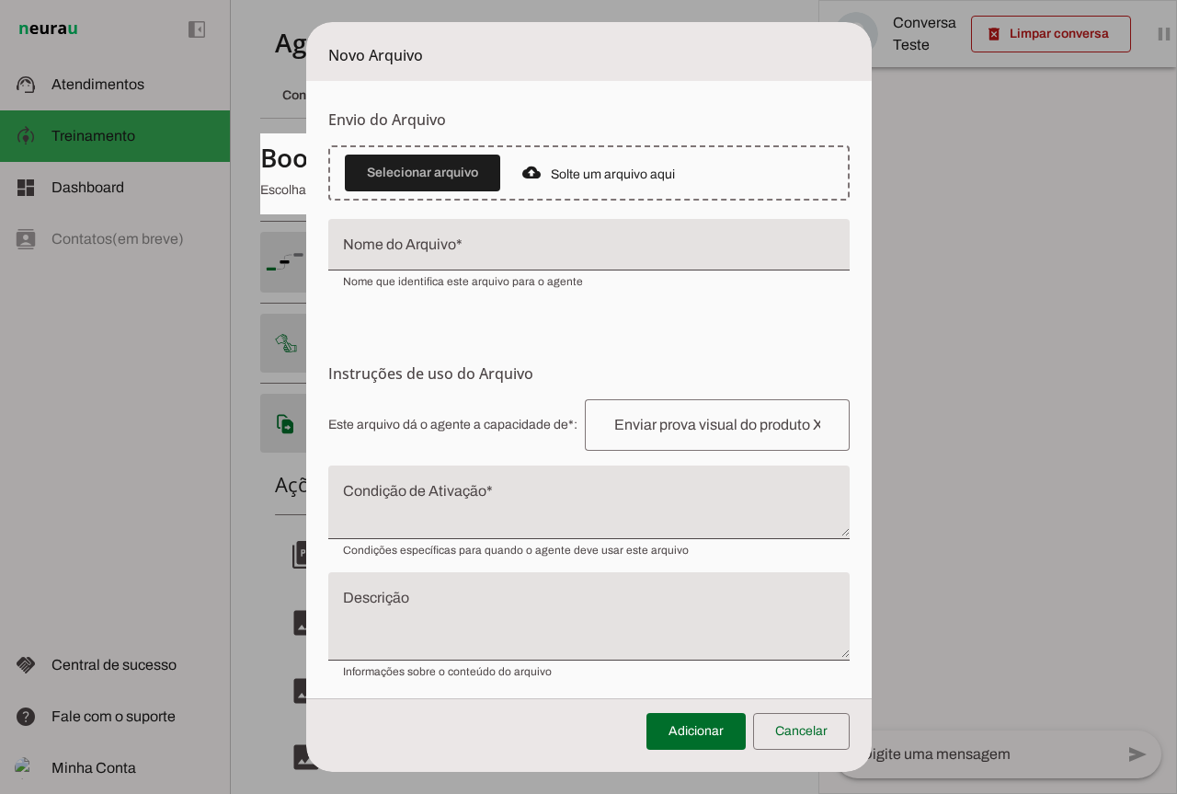
click at [872, 334] on dialog "Novo Arquivo Envio do [GEOGRAPHIC_DATA] Upload de [GEOGRAPHIC_DATA] Faça o envi…" at bounding box center [589, 397] width 566 height 750
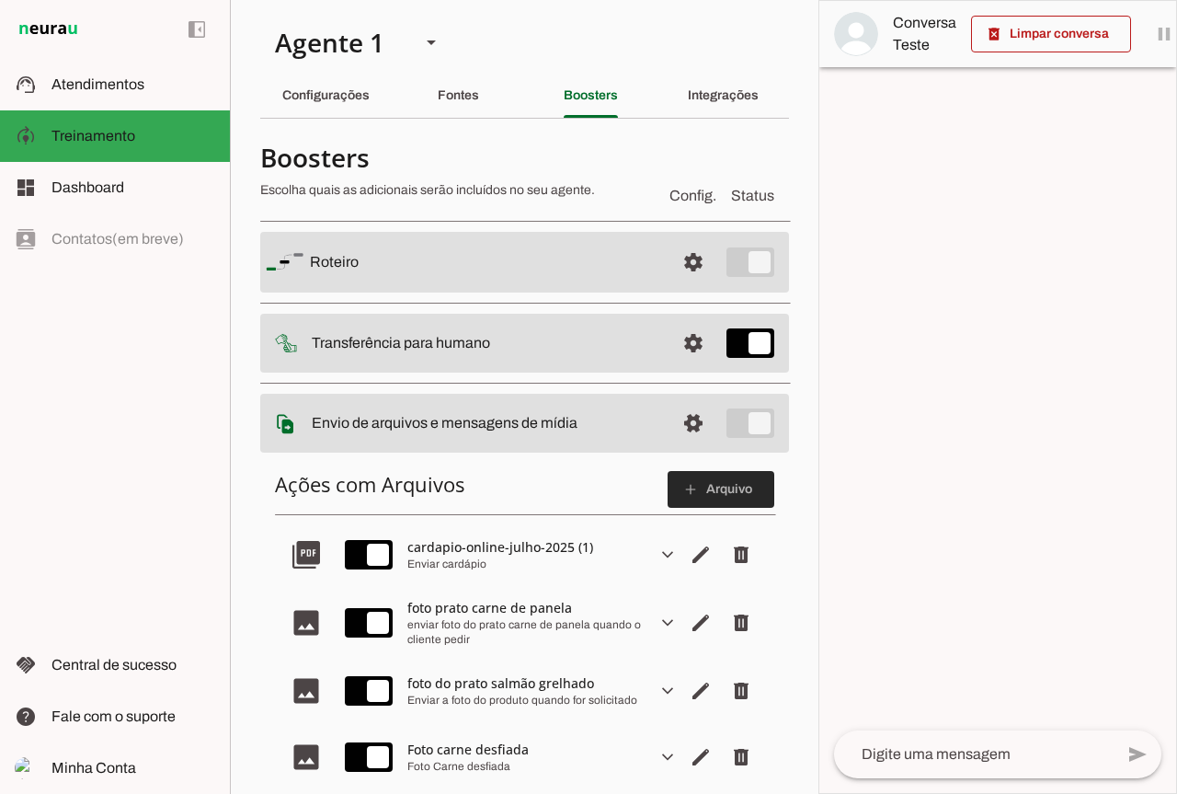
click at [668, 480] on span at bounding box center [721, 489] width 107 height 44
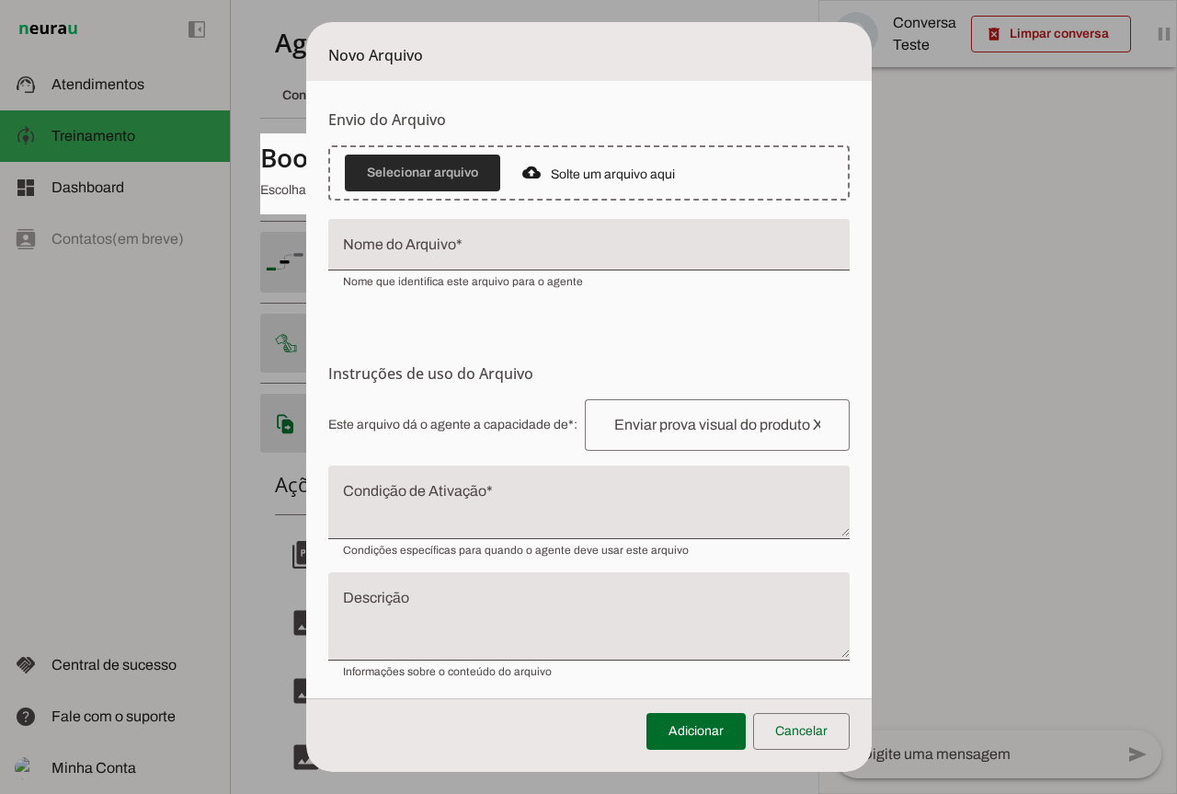
click at [432, 164] on span at bounding box center [422, 173] width 155 height 44
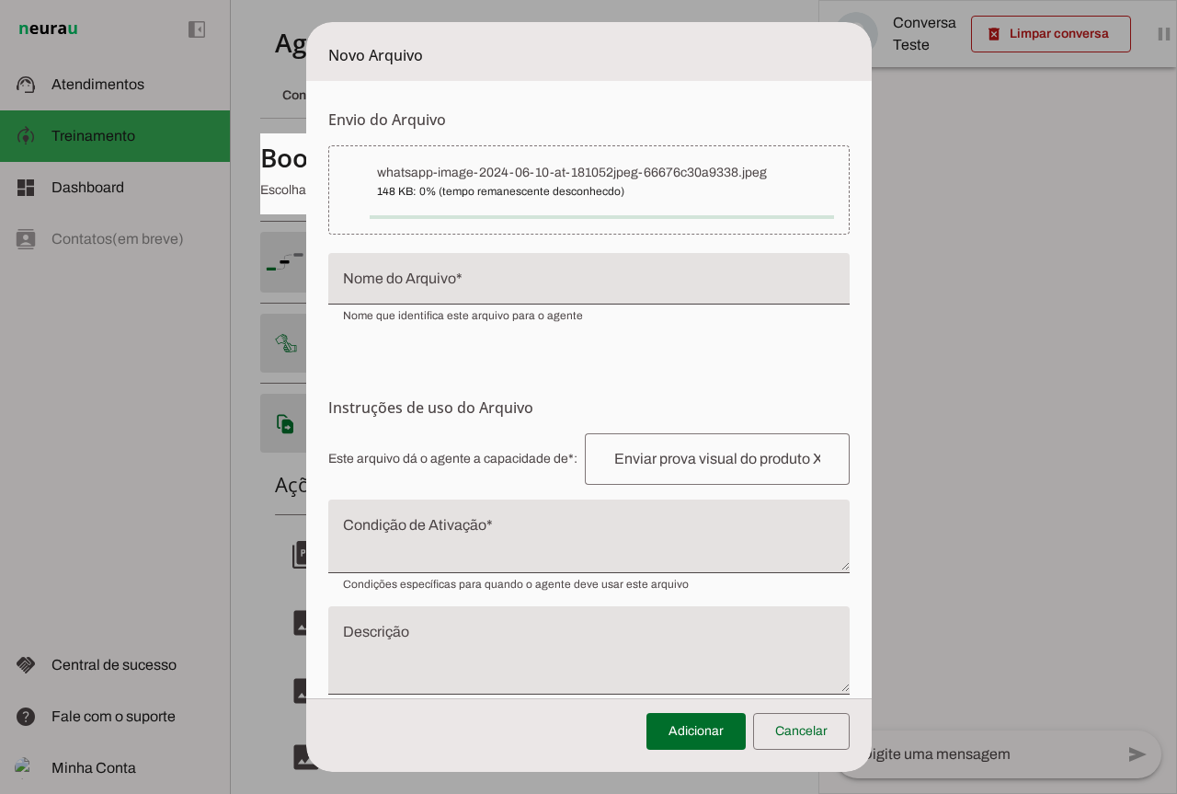
type input "whatsapp-image-2024-06-10-at-181052jpeg-66676c30a9338"
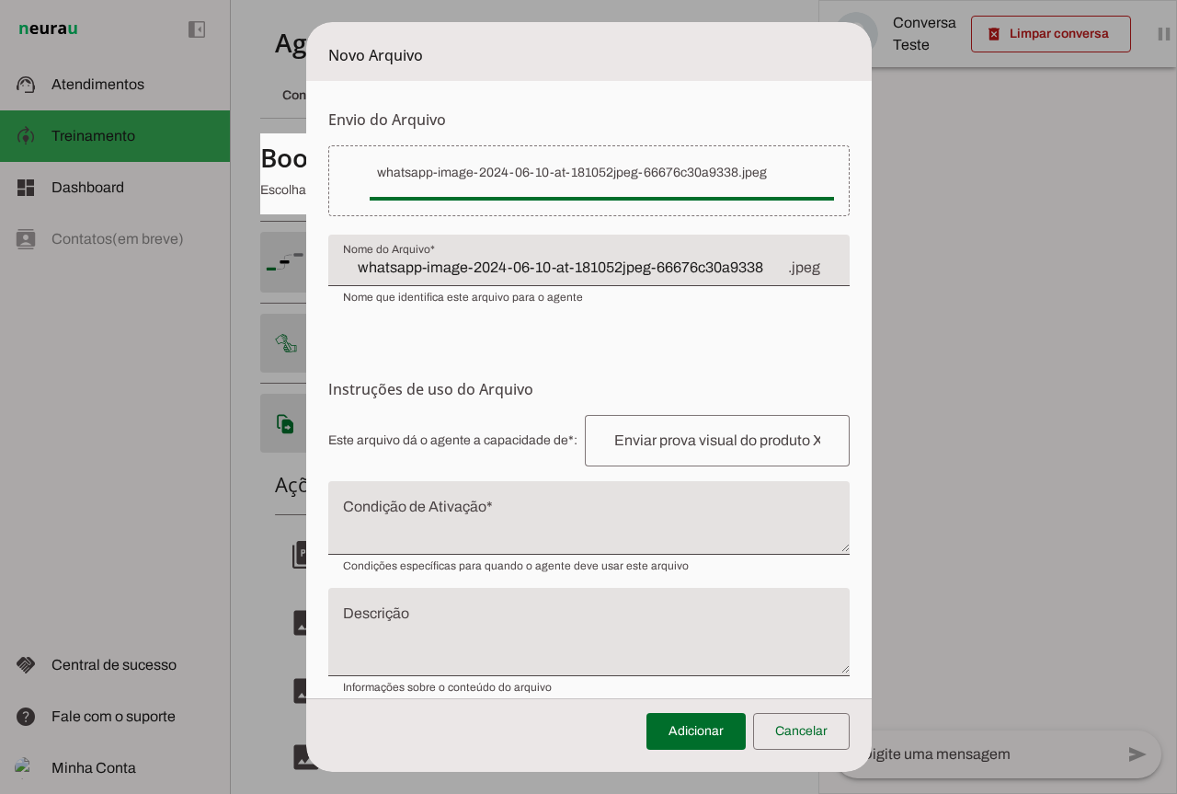
click at [749, 261] on input "whatsapp-image-2024-06-10-at-181052jpeg-66676c30a9338" at bounding box center [564, 268] width 443 height 22
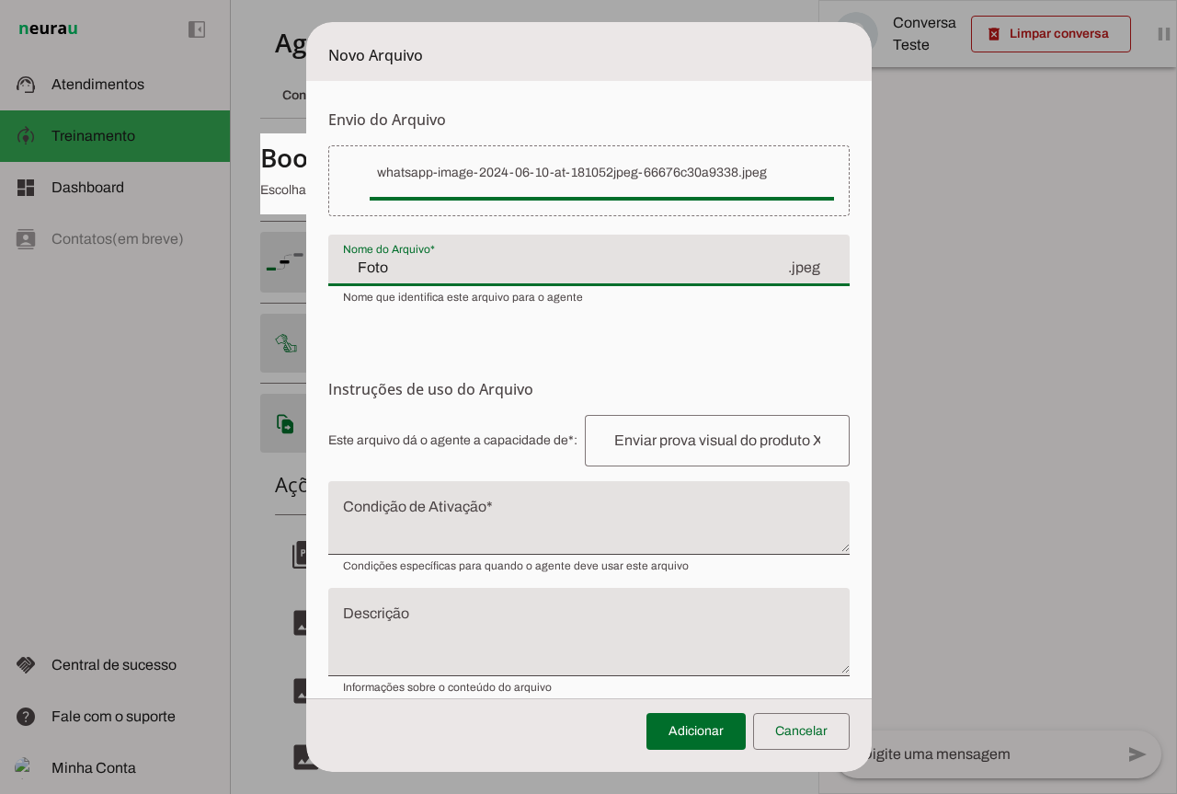
type input "Foto"
type md-filled-text-field "Foto"
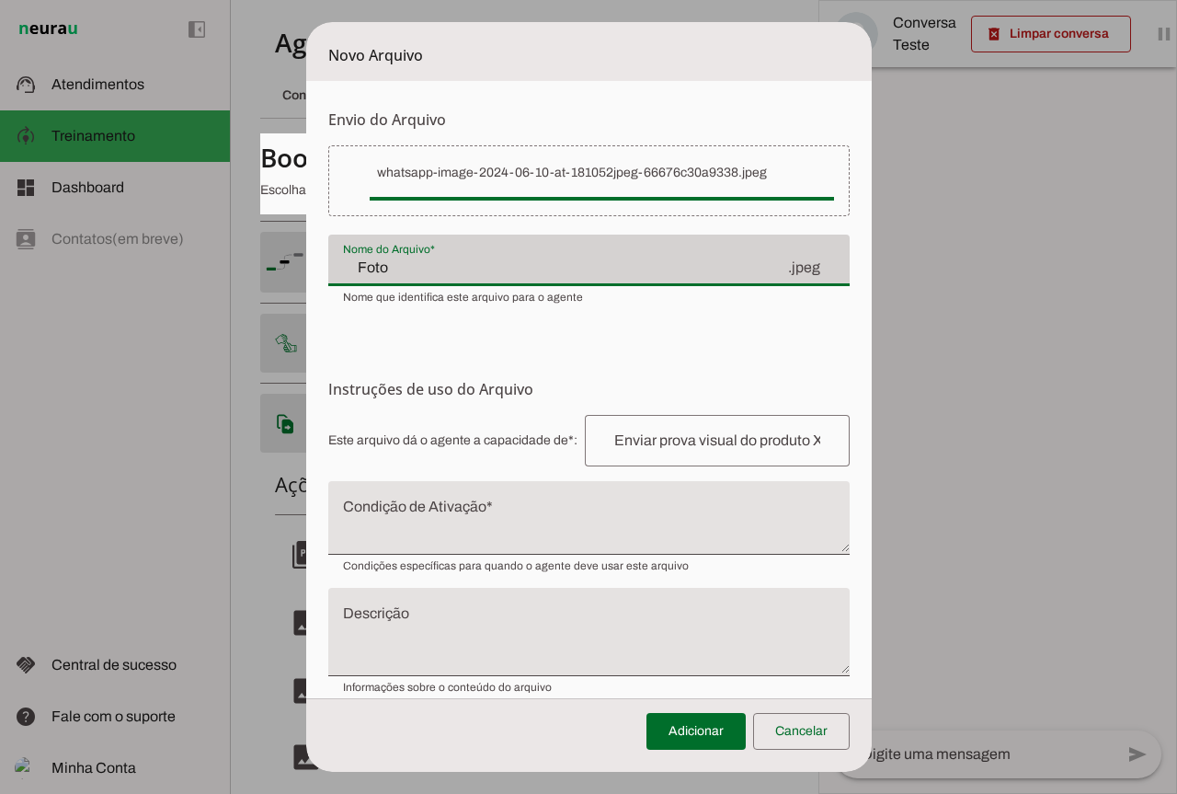
paste input "Brownie meio amargo com sementes"
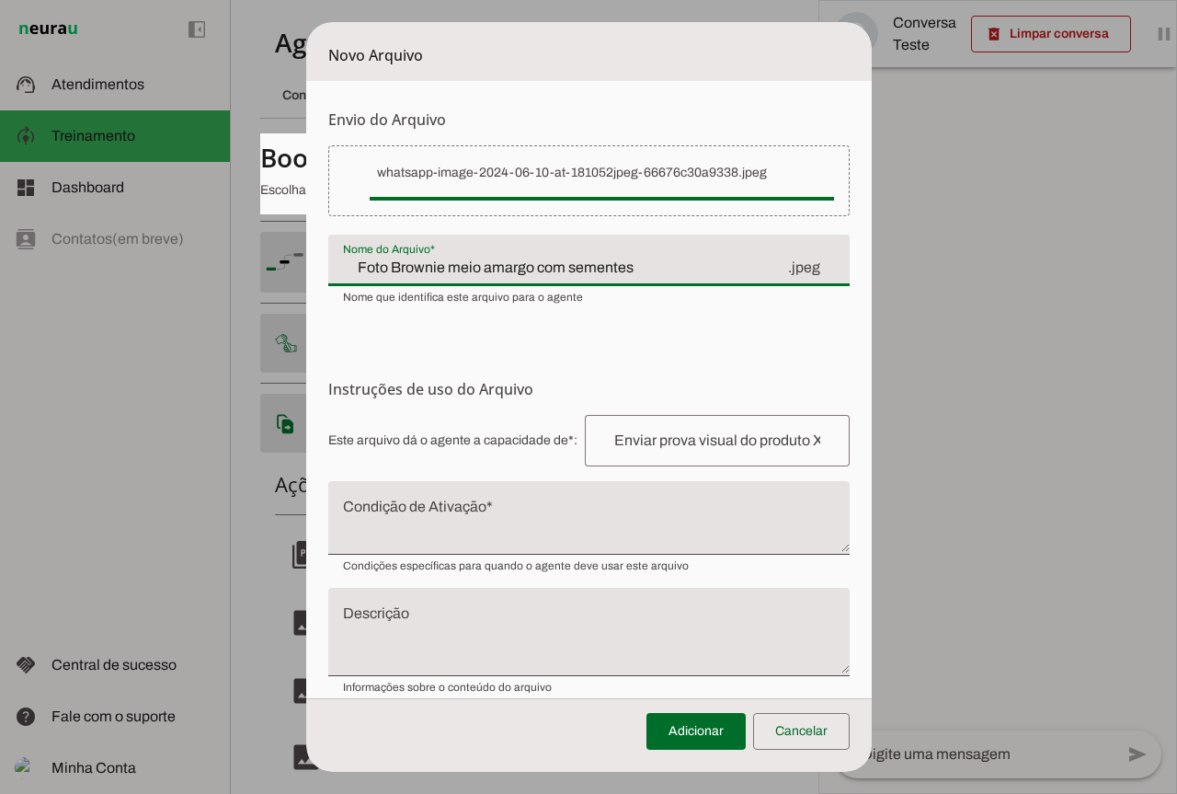
type input "Foto Brownie meio amargo com sementes"
type md-filled-text-field "Foto Brownie meio amargo com sementes"
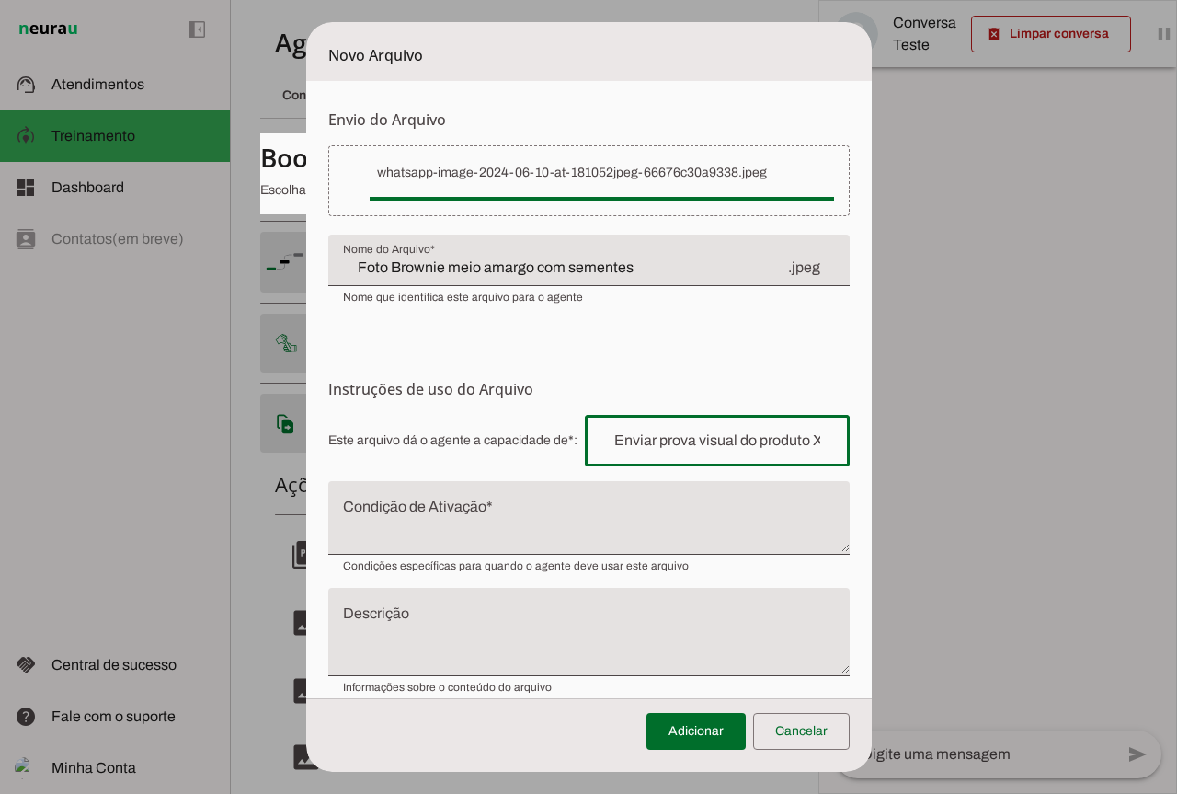
click at [661, 434] on input "text" at bounding box center [717, 441] width 235 height 22
paste input "enviar foto do prato"
type input "enviar foto do prato"
type md-outlined-text-field "enviar foto do prato"
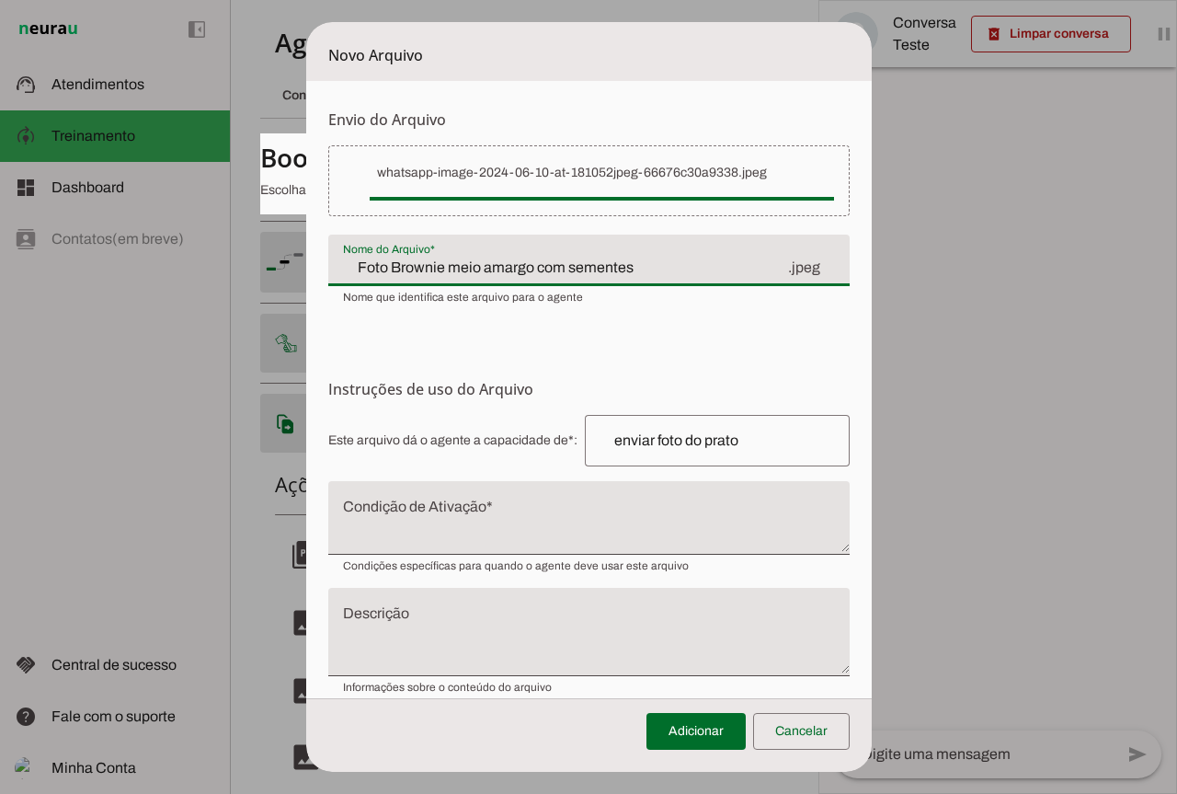
drag, startPoint x: 367, startPoint y: 265, endPoint x: 631, endPoint y: 260, distance: 264.0
click at [631, 260] on input "Foto Brownie meio amargo com sementes" at bounding box center [564, 268] width 443 height 22
click at [746, 449] on input "enviar foto do prato" at bounding box center [717, 441] width 235 height 22
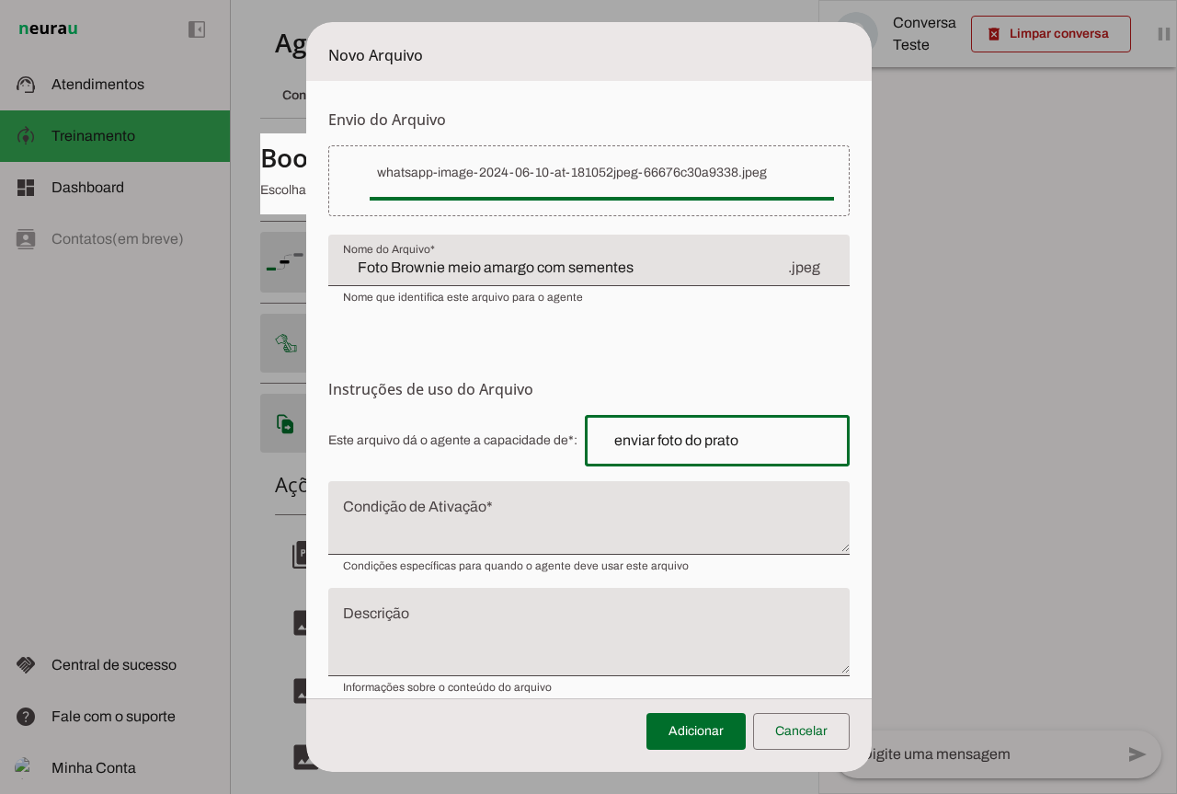
paste input "Brownie meio amargo com sementes"
type input "enviar foto do prato Brownie meio amargo com sementes"
type md-outlined-text-field "enviar foto do prato Brownie meio amargo com sementes"
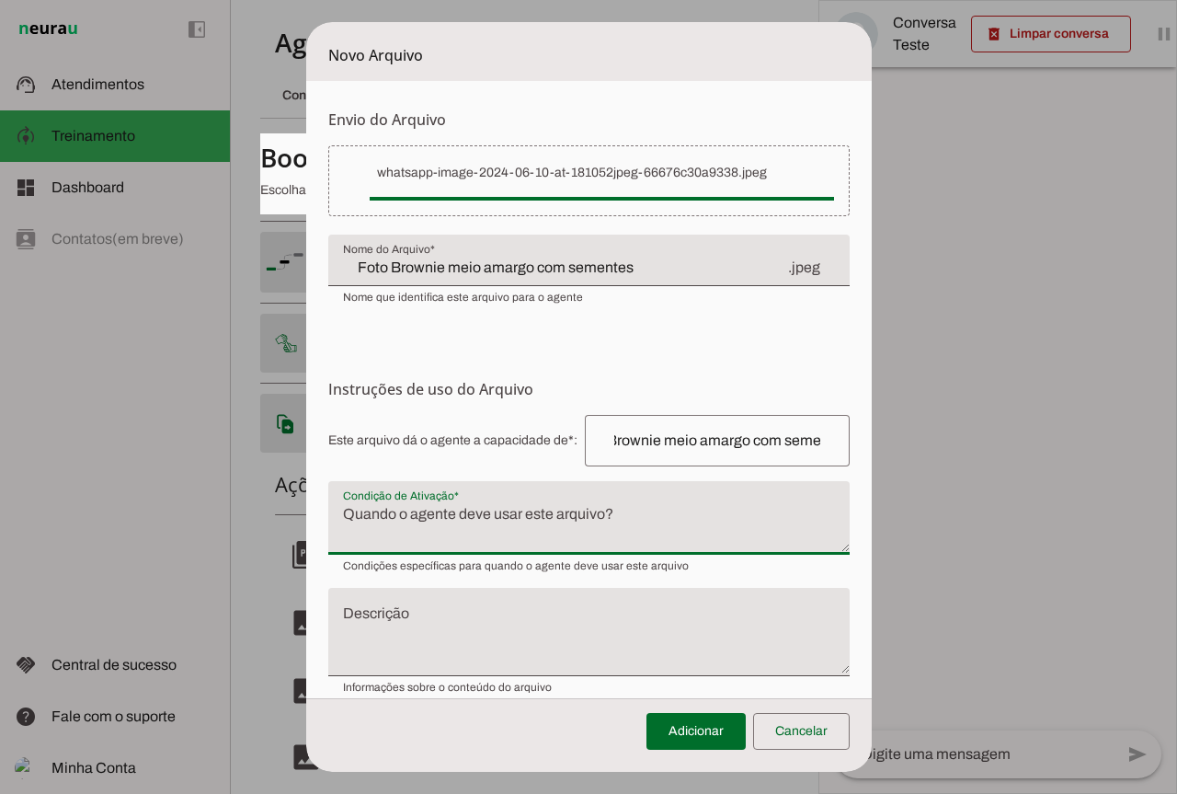
scroll to position [0, 0]
click at [621, 507] on textarea "Condição de Ativação" at bounding box center [588, 525] width 521 height 44
click at [345, 514] on textarea "Brownie meio amargo com sementes" at bounding box center [588, 525] width 521 height 44
type textarea "Brownie meio amargo com sementes"
type md-filled-text-field "Brownie meio amargo com sementes"
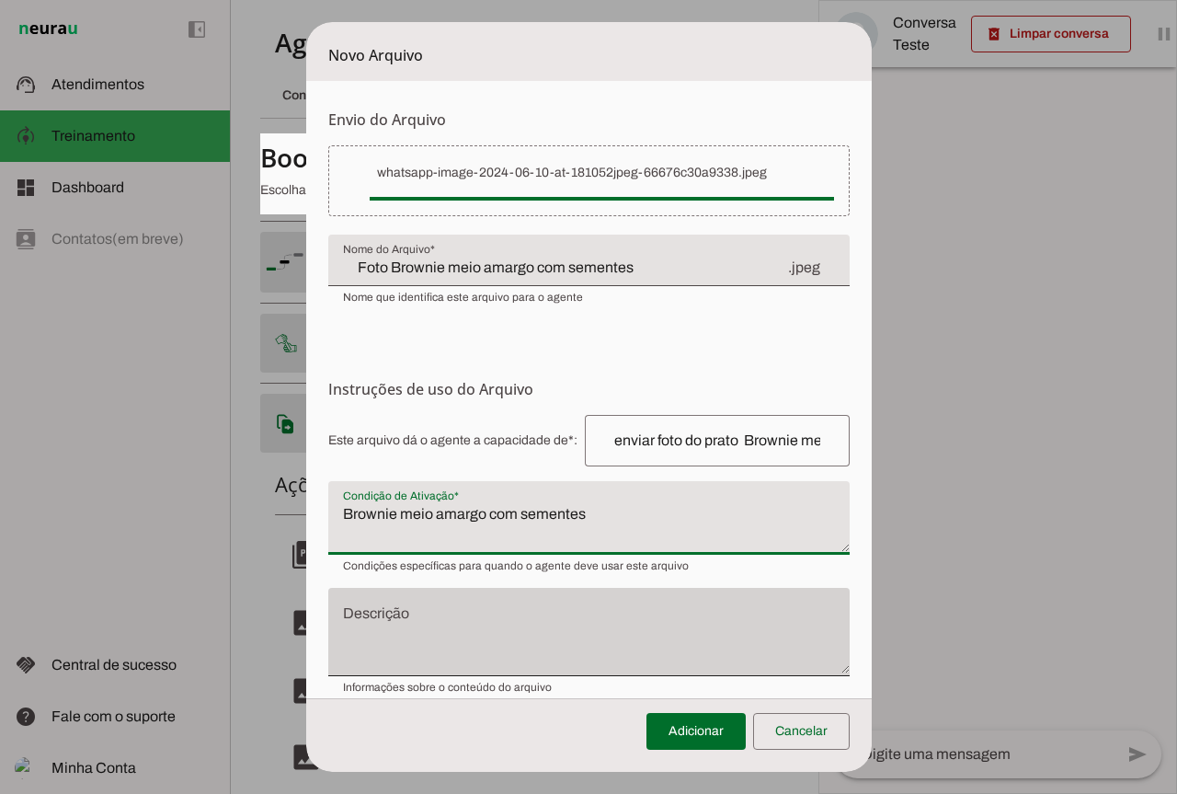
paste textarea "Brownie meio amargo com sementes"
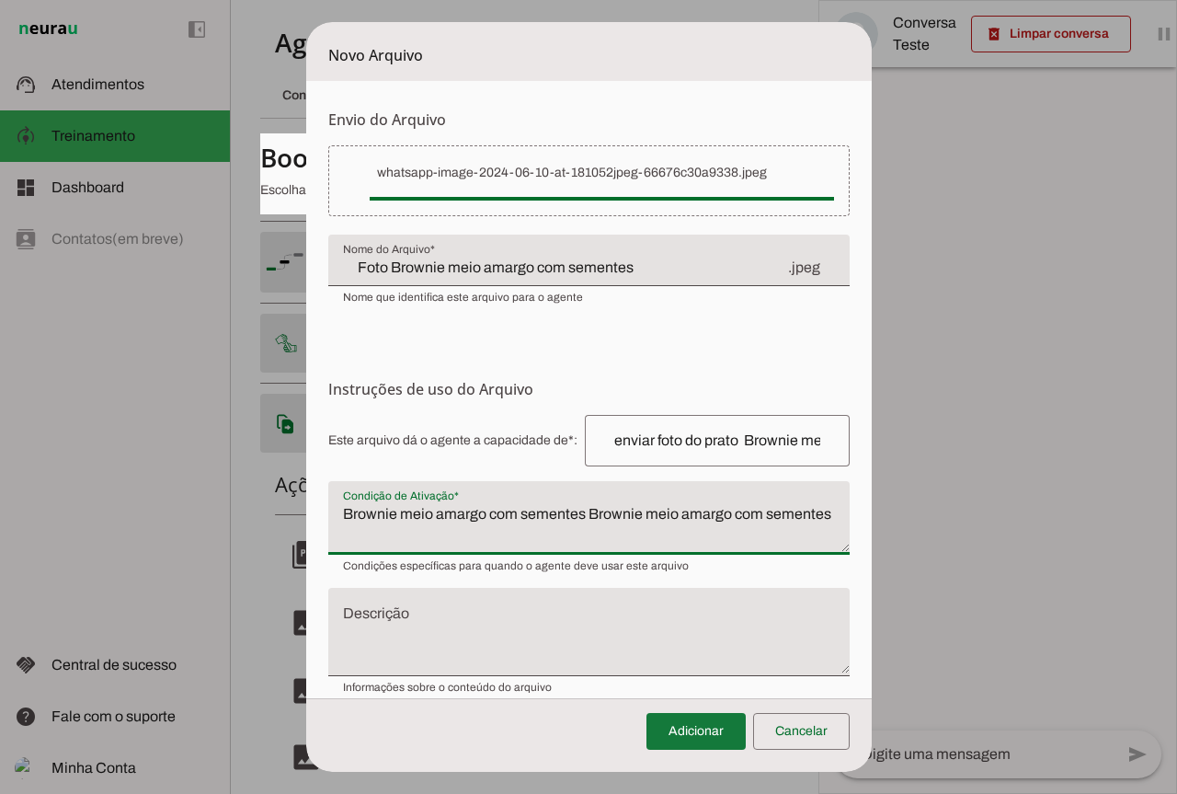
type textarea "Brownie meio amargo com sementes Brownie meio amargo com sementes"
type md-filled-text-field "Brownie meio amargo com sementes Brownie meio amargo com sementes"
click at [673, 729] on span at bounding box center [696, 731] width 99 height 44
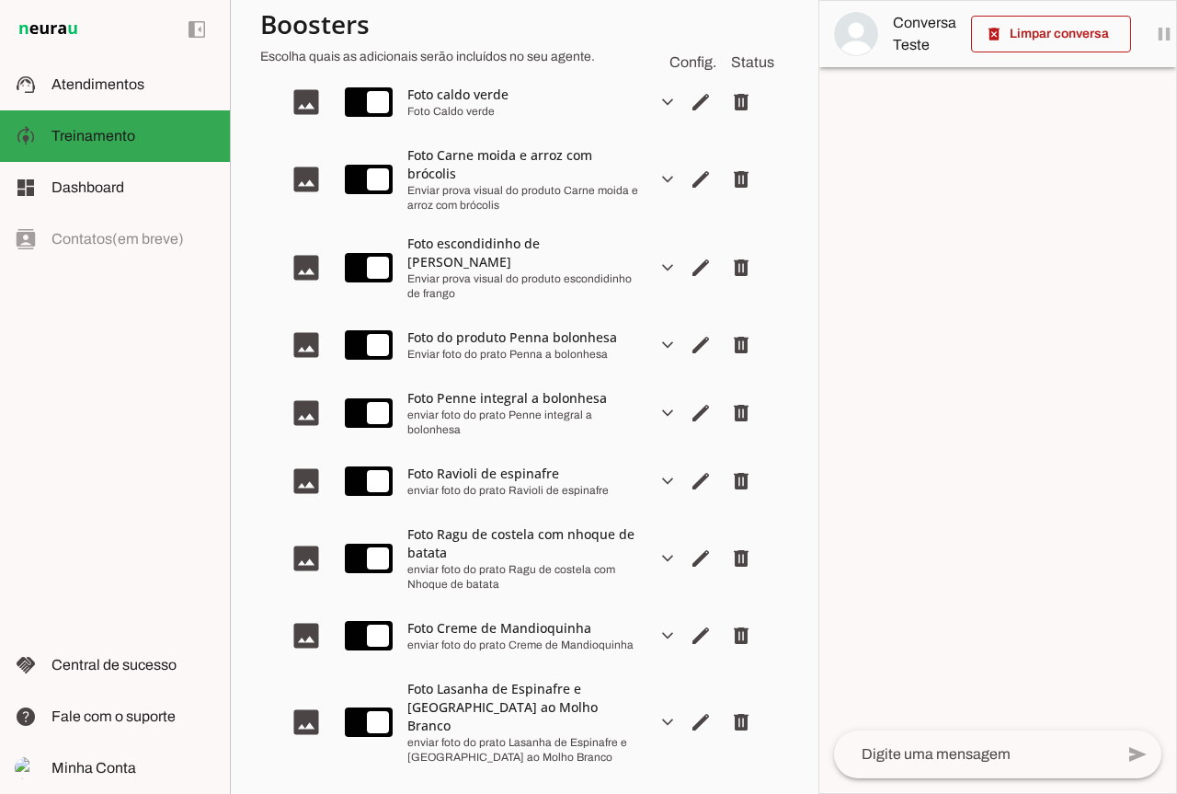
scroll to position [3219, 0]
